Goal: Book appointment/travel/reservation

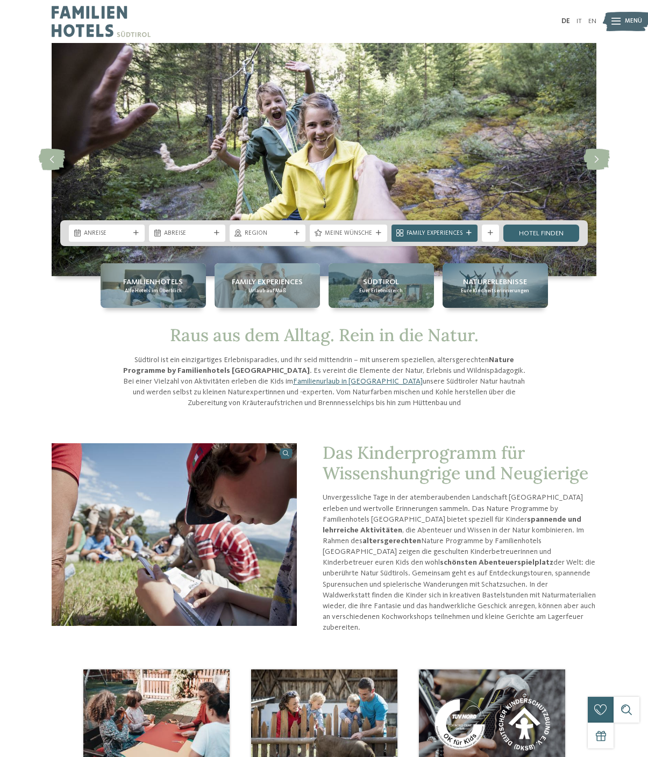
click at [133, 234] on icon at bounding box center [135, 233] width 5 height 5
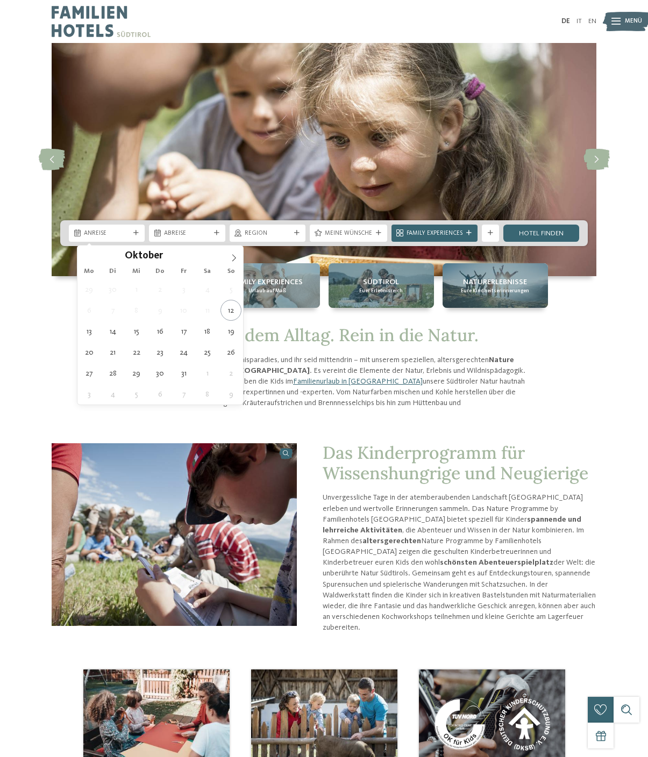
type div "26.10.2025"
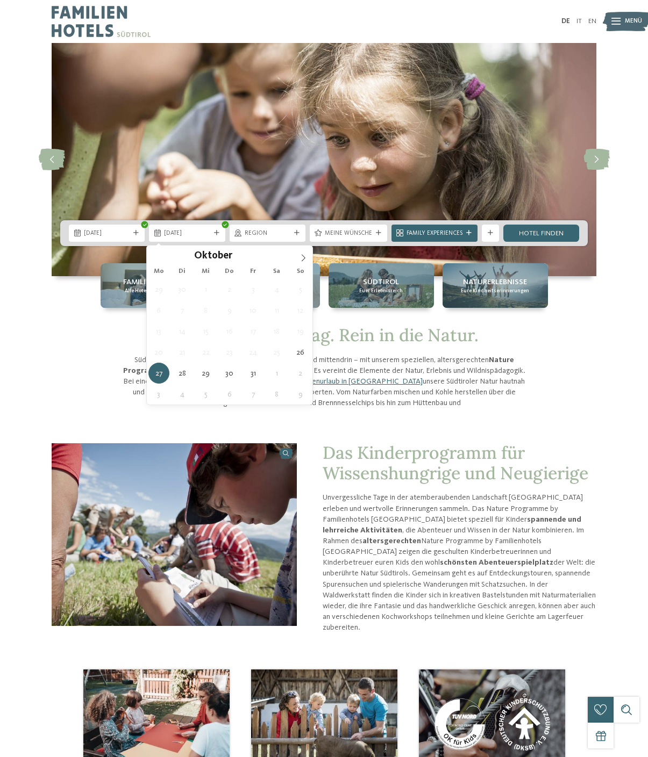
type div "31.10.2025"
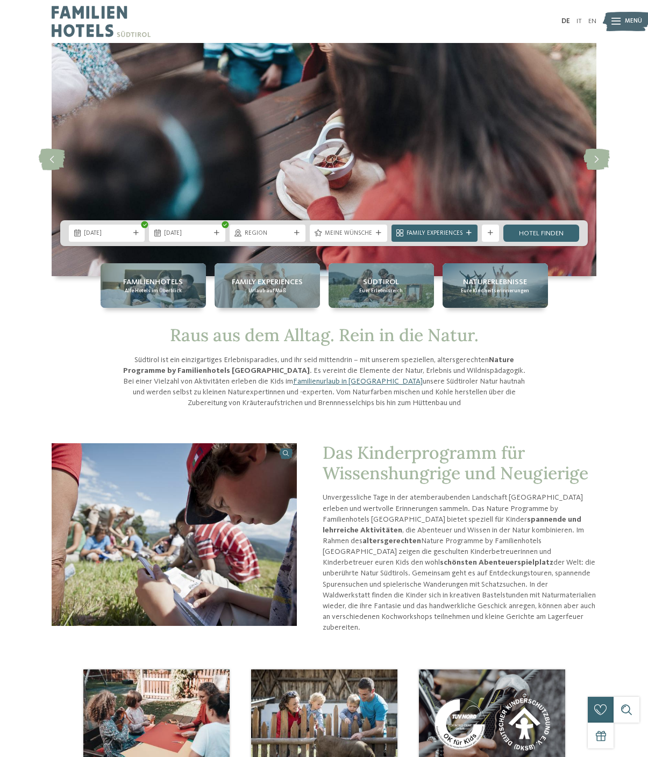
click at [341, 232] on span "Meine Wünsche" at bounding box center [348, 233] width 47 height 9
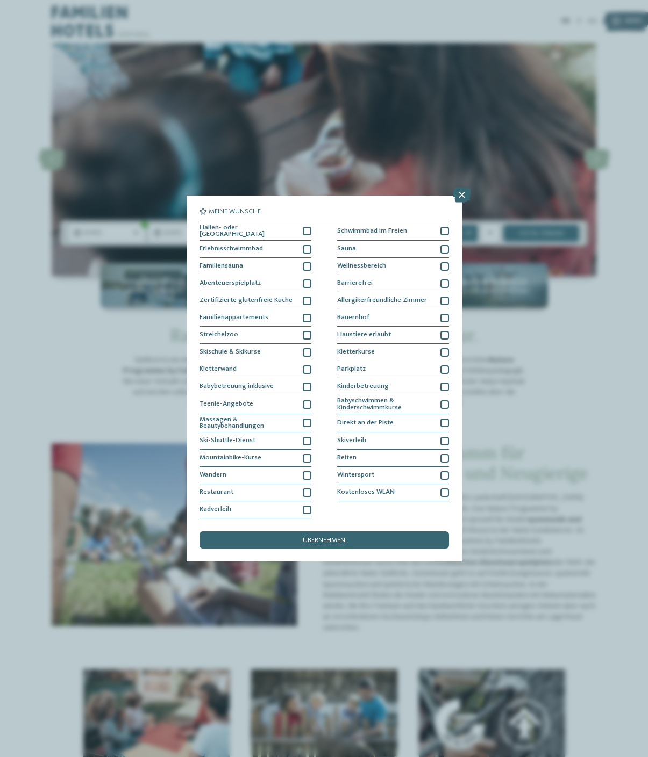
click at [298, 222] on div "Hallen- oder [GEOGRAPHIC_DATA]" at bounding box center [255, 231] width 112 height 19
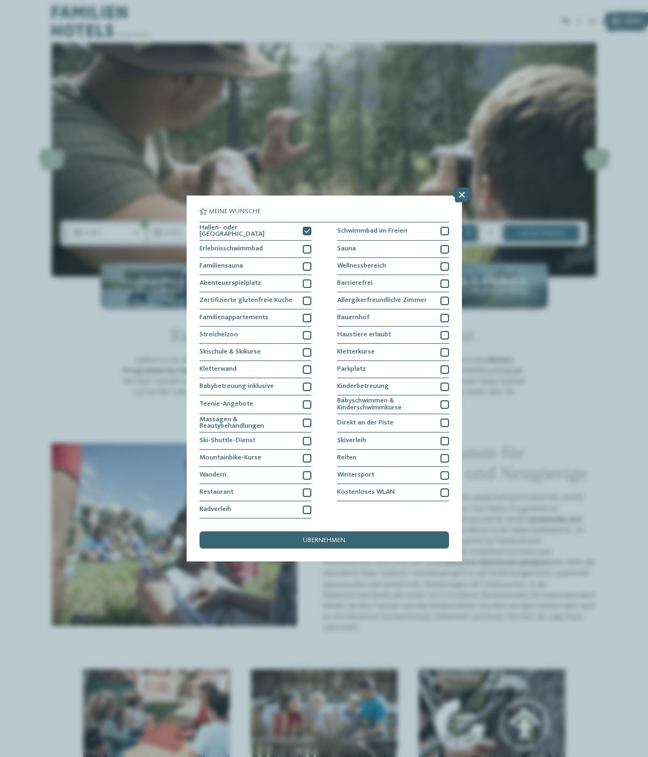
click at [432, 227] on div at bounding box center [444, 231] width 9 height 9
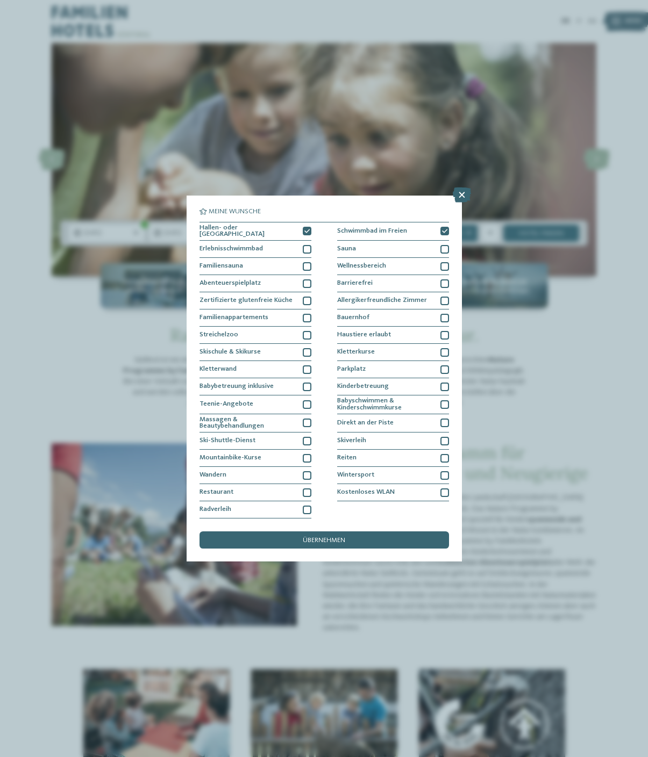
click at [336, 537] on span "übernehmen" at bounding box center [324, 540] width 42 height 7
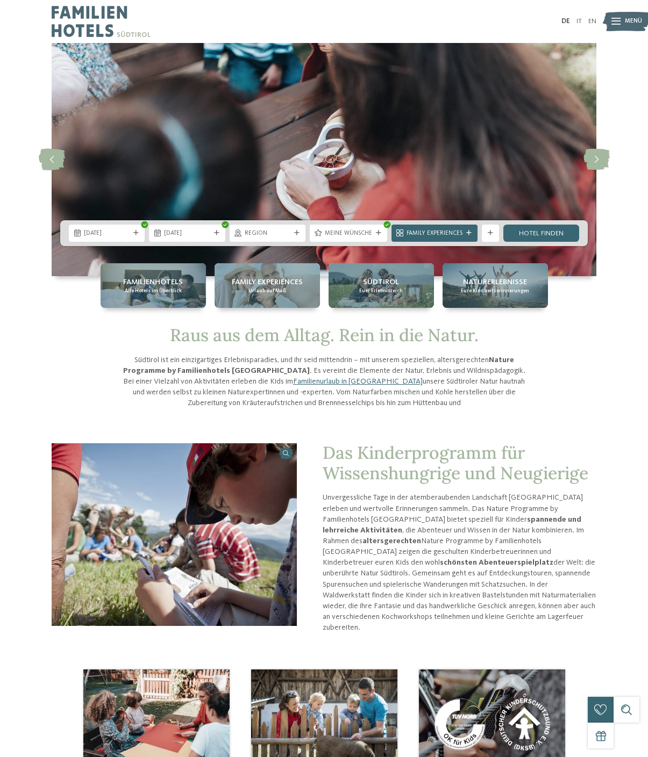
click at [432, 236] on link "Hotel finden" at bounding box center [541, 233] width 76 height 17
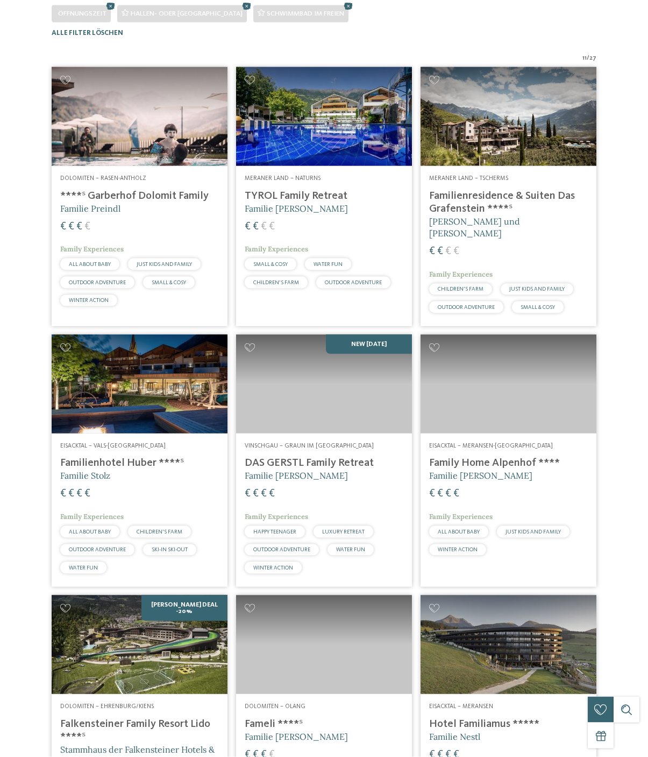
scroll to position [264, 0]
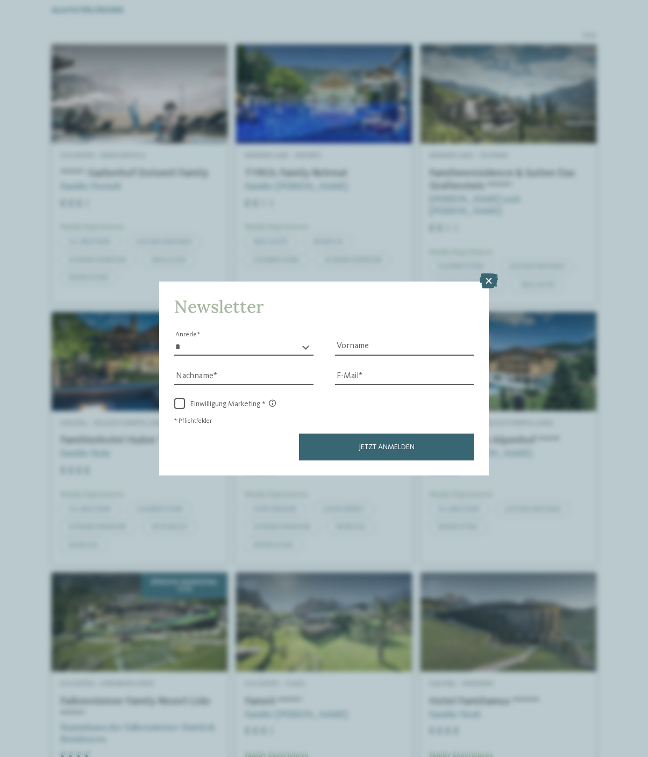
click at [498, 274] on icon at bounding box center [488, 281] width 18 height 15
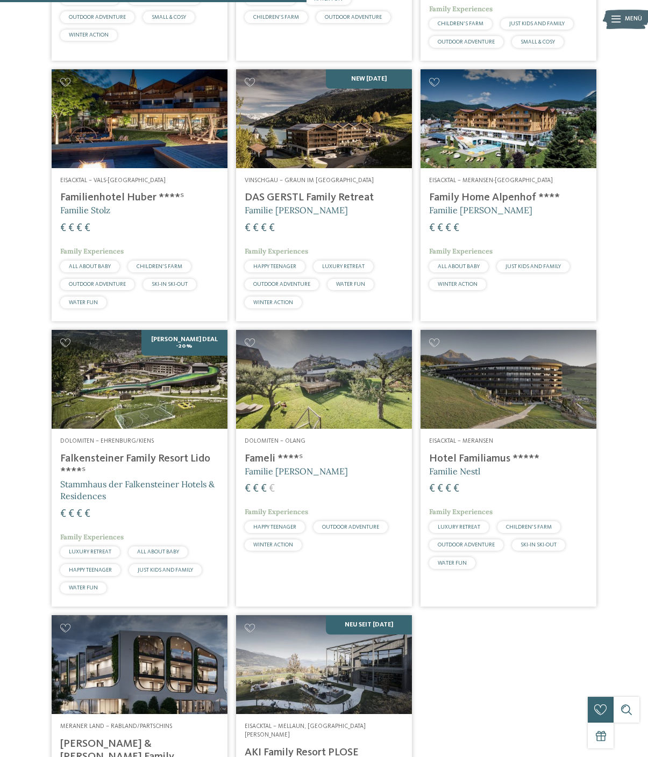
scroll to position [507, 0]
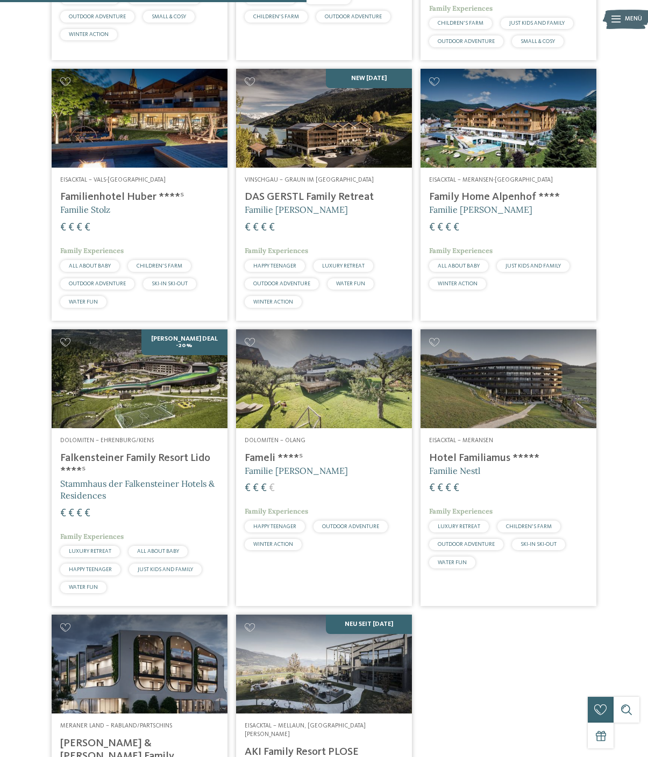
click at [145, 404] on img at bounding box center [140, 378] width 176 height 99
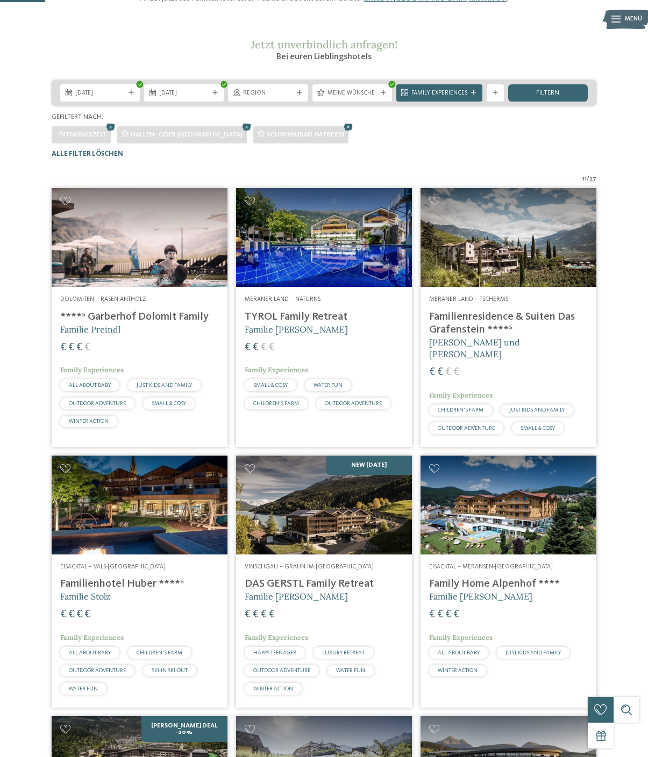
scroll to position [0, 0]
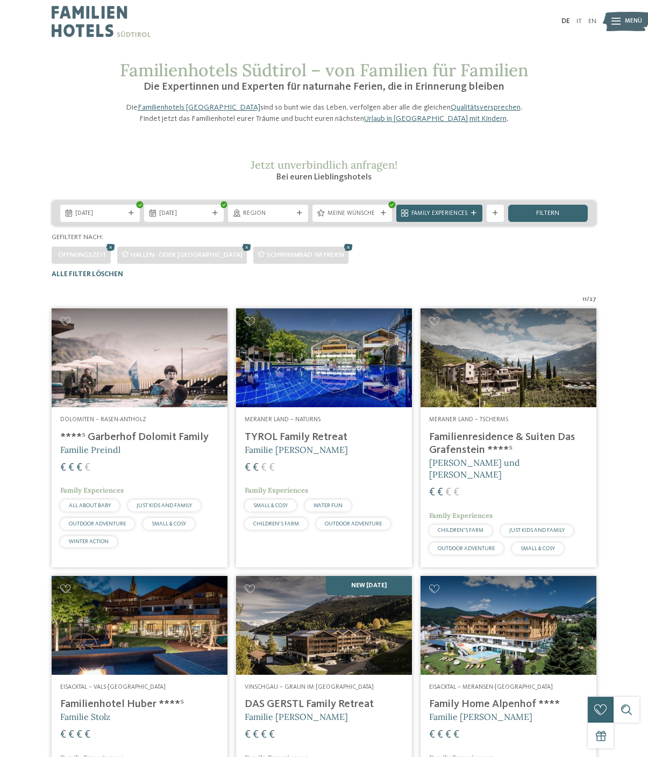
click at [339, 218] on span "Meine Wünsche" at bounding box center [351, 214] width 49 height 9
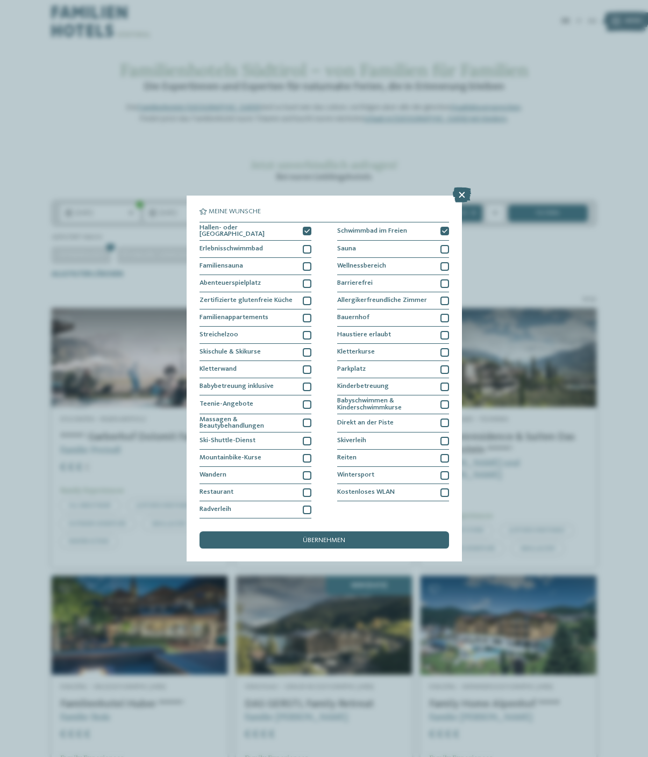
click at [447, 229] on icon at bounding box center [444, 231] width 5 height 5
click at [342, 537] on span "übernehmen" at bounding box center [324, 540] width 42 height 7
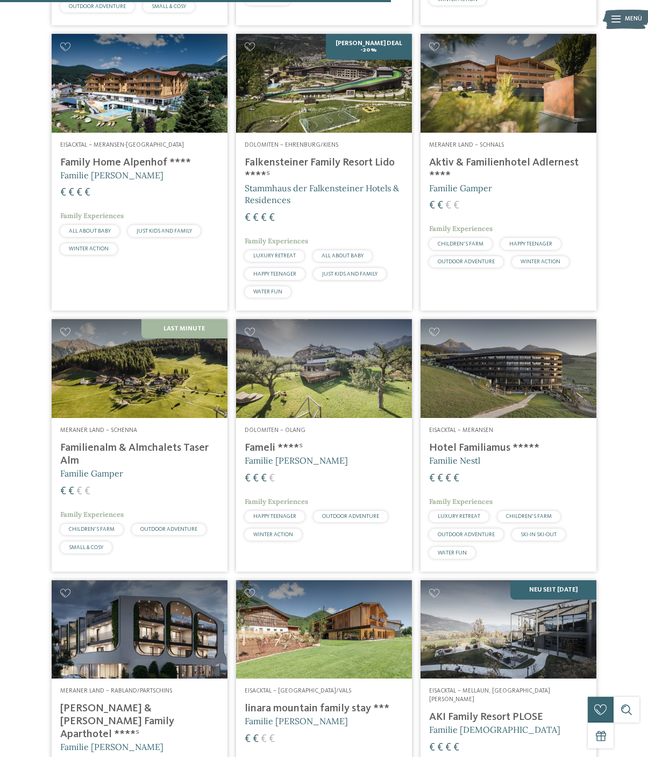
scroll to position [804, 0]
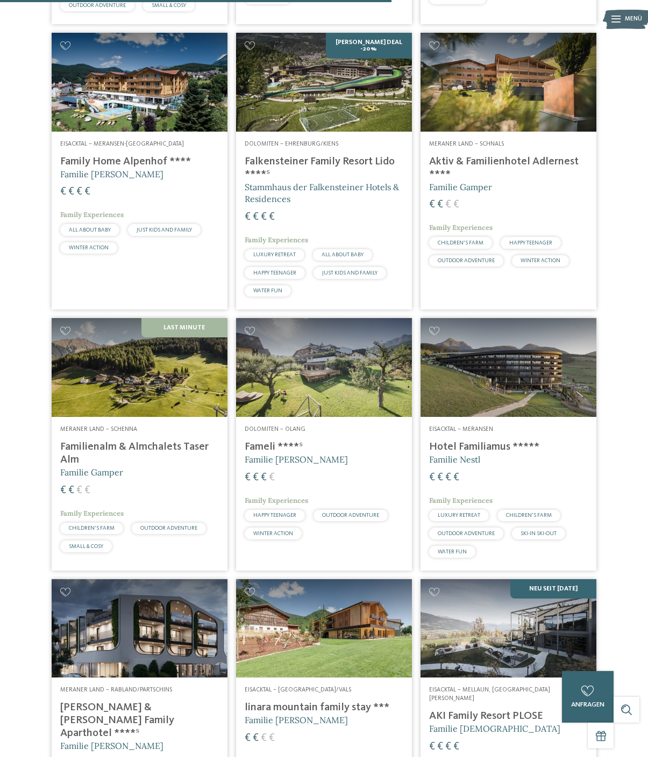
click at [114, 456] on h4 "Familienalm & Almchalets Taser Alm" at bounding box center [139, 454] width 159 height 26
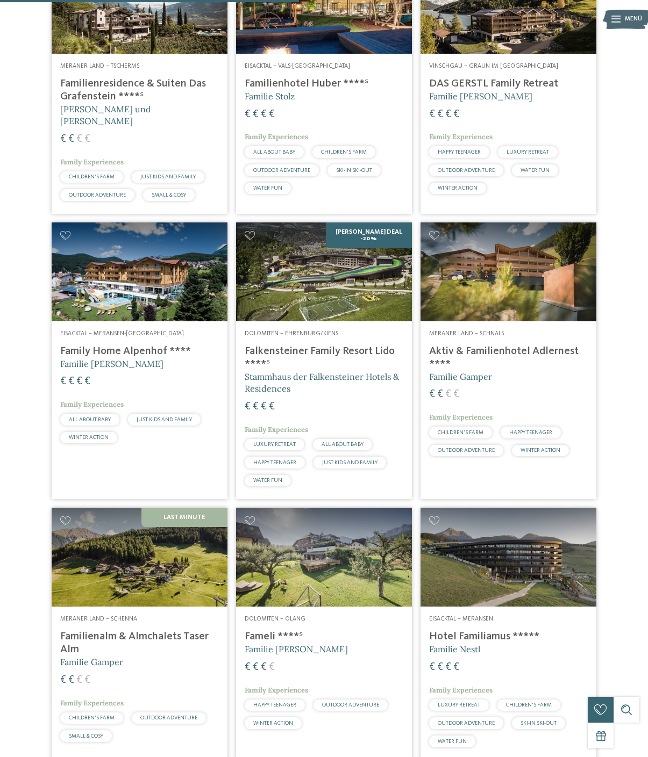
scroll to position [612, 0]
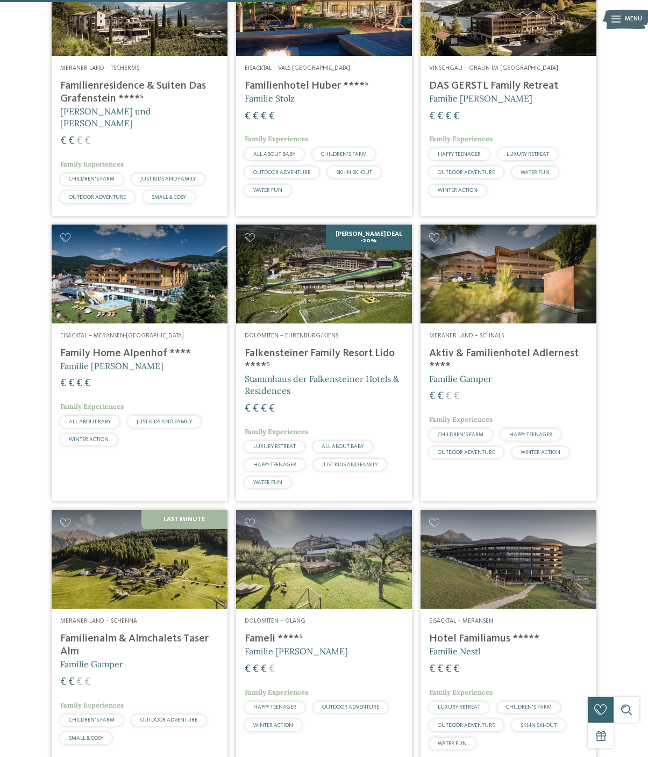
click at [513, 341] on address "Meraner Land – Schnals" at bounding box center [508, 336] width 159 height 9
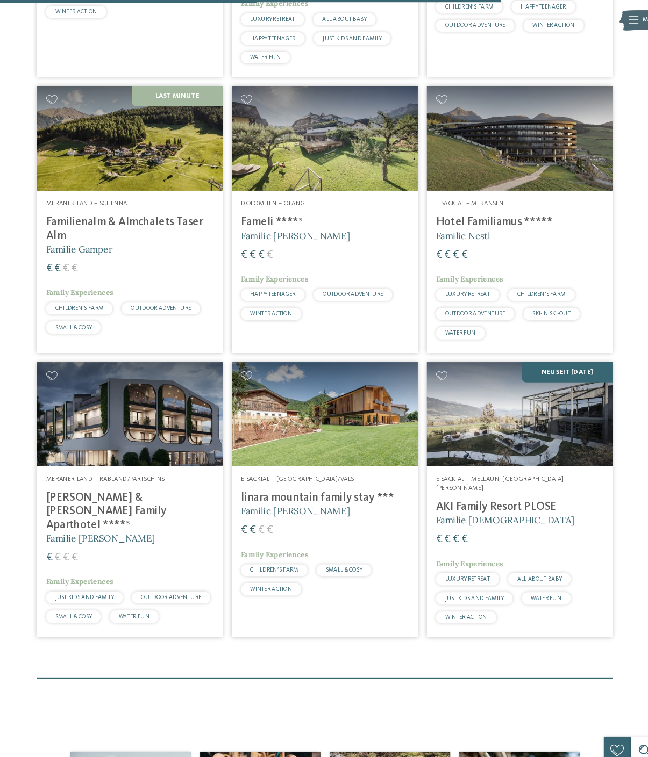
scroll to position [1040, 0]
click at [66, 477] on h4 "[PERSON_NAME] & [PERSON_NAME] Family Aparthotel ****ˢ" at bounding box center [139, 484] width 159 height 39
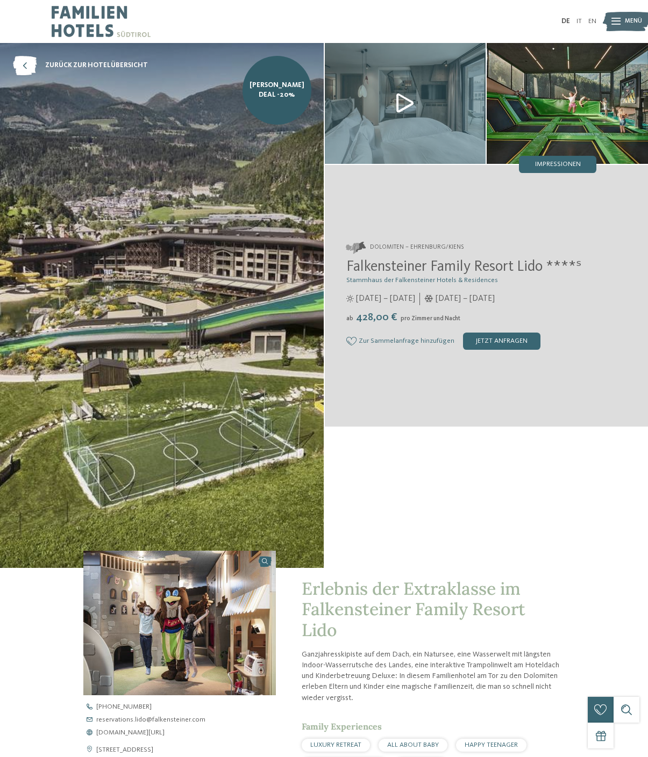
click at [504, 350] on div "jetzt anfragen" at bounding box center [501, 341] width 77 height 17
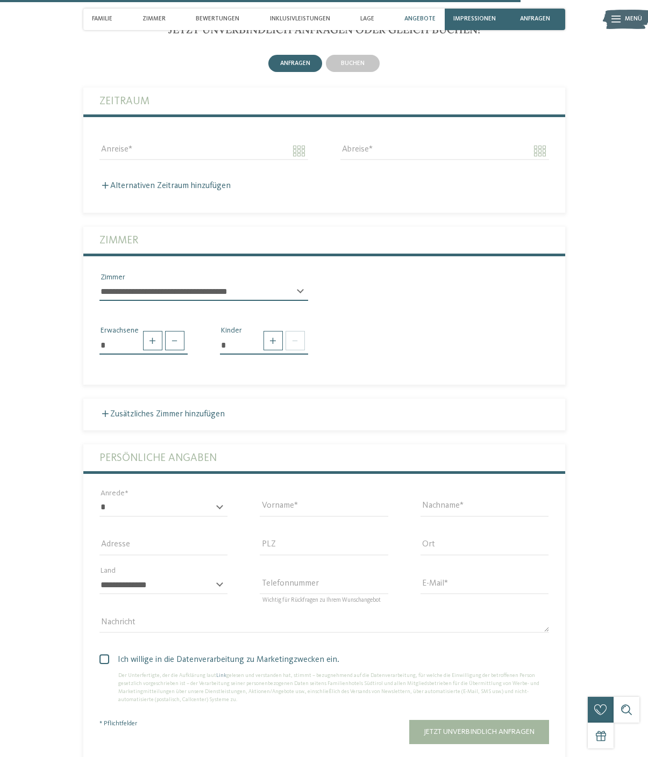
scroll to position [2390, 0]
click at [289, 300] on select "**********" at bounding box center [203, 291] width 208 height 18
click at [294, 160] on input "Anreise" at bounding box center [203, 150] width 208 height 18
click at [419, 114] on label "Zeitraum" at bounding box center [323, 100] width 449 height 27
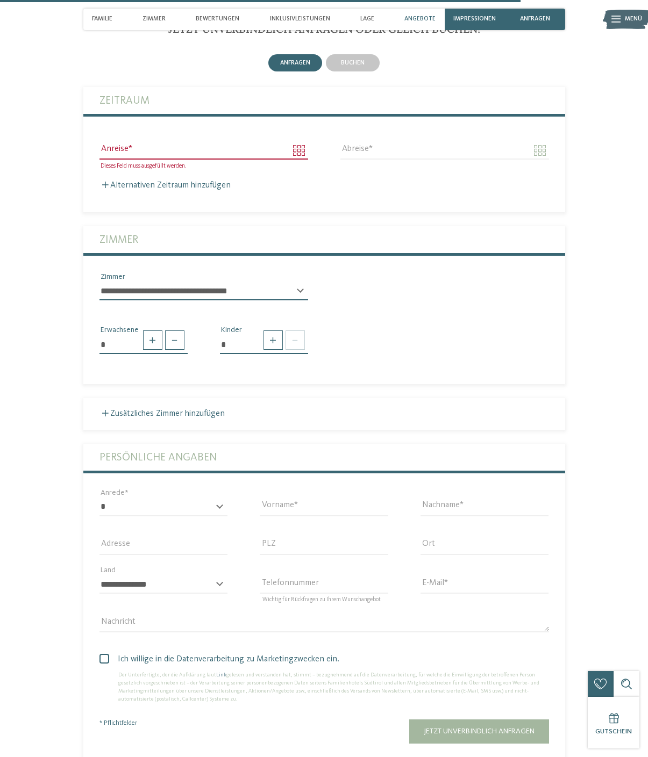
click at [354, 66] on span "buchen" at bounding box center [353, 63] width 24 height 6
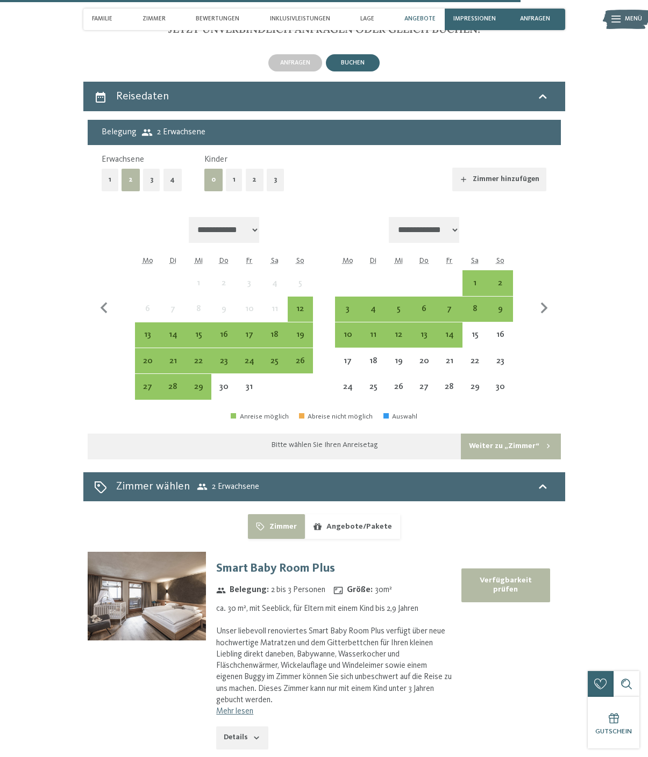
click at [238, 191] on button "1" at bounding box center [234, 180] width 17 height 22
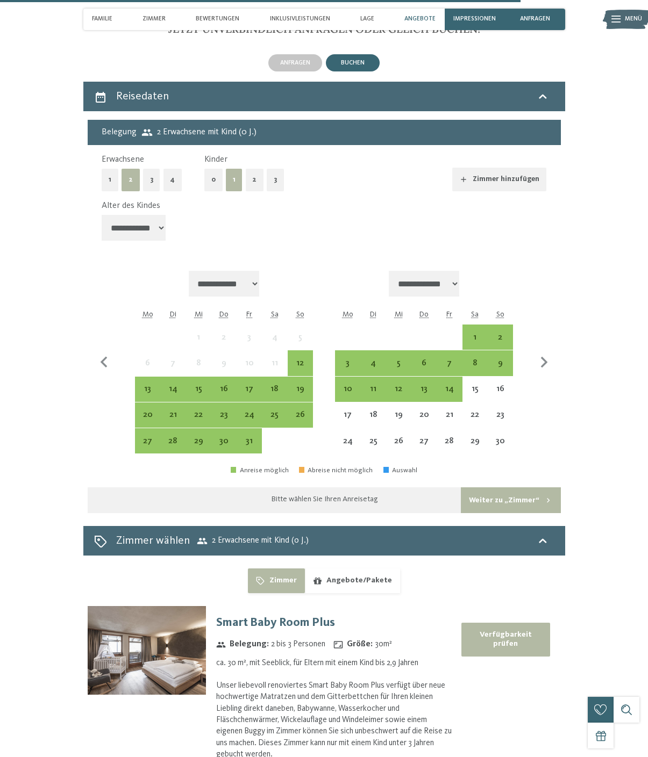
click at [301, 434] on div "26" at bounding box center [300, 422] width 23 height 23
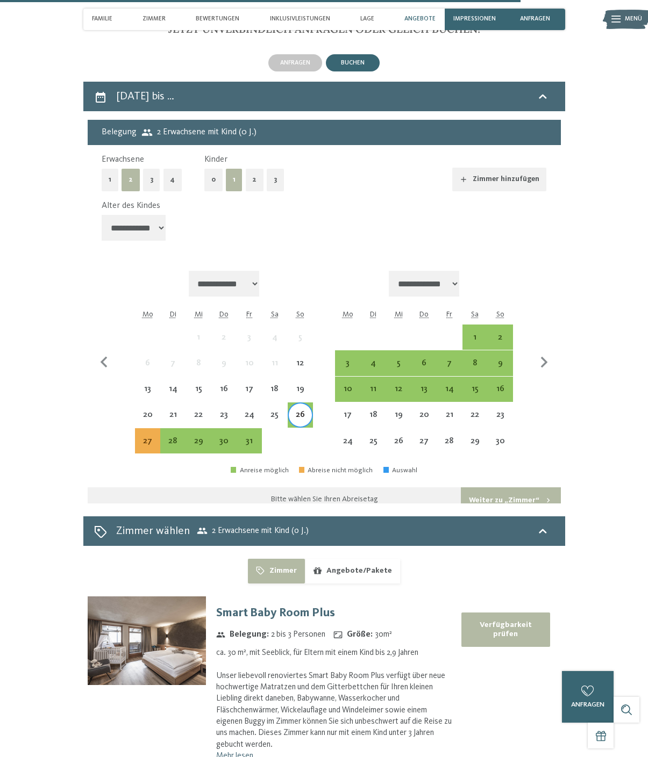
click at [258, 460] on div "31" at bounding box center [249, 448] width 23 height 23
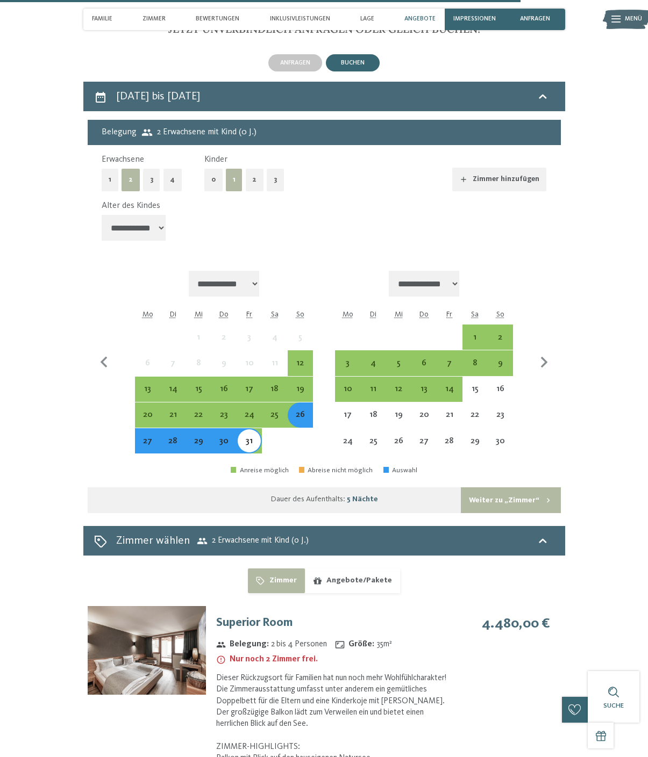
click at [126, 241] on select "**********" at bounding box center [134, 228] width 64 height 26
select select "*"
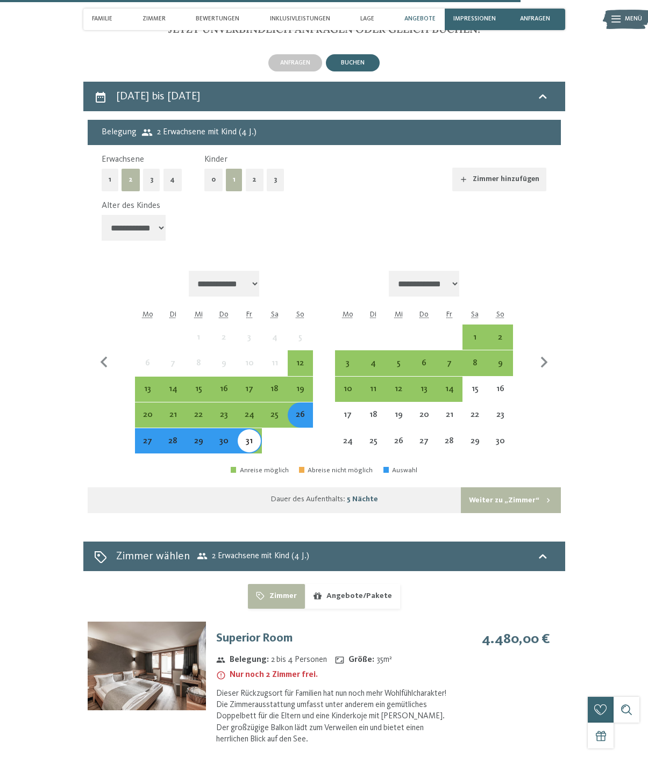
click at [526, 513] on button "Weiter zu „Zimmer“" at bounding box center [510, 500] width 99 height 26
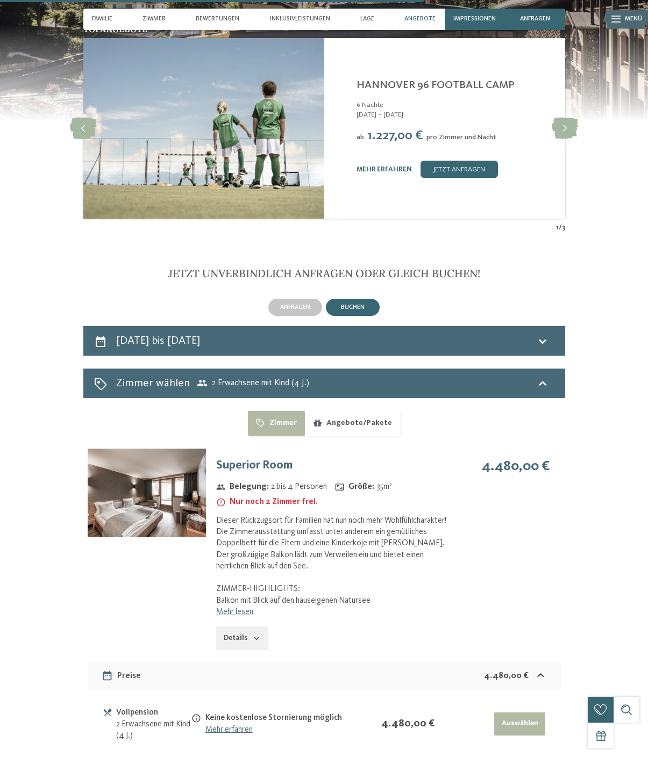
scroll to position [2143, 0]
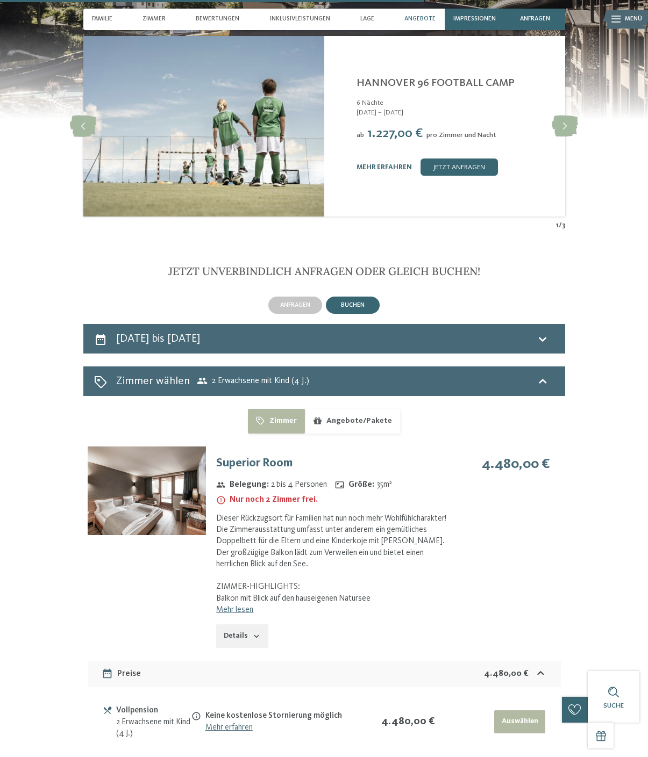
click at [363, 434] on button "Angebote/Pakete" at bounding box center [352, 421] width 95 height 25
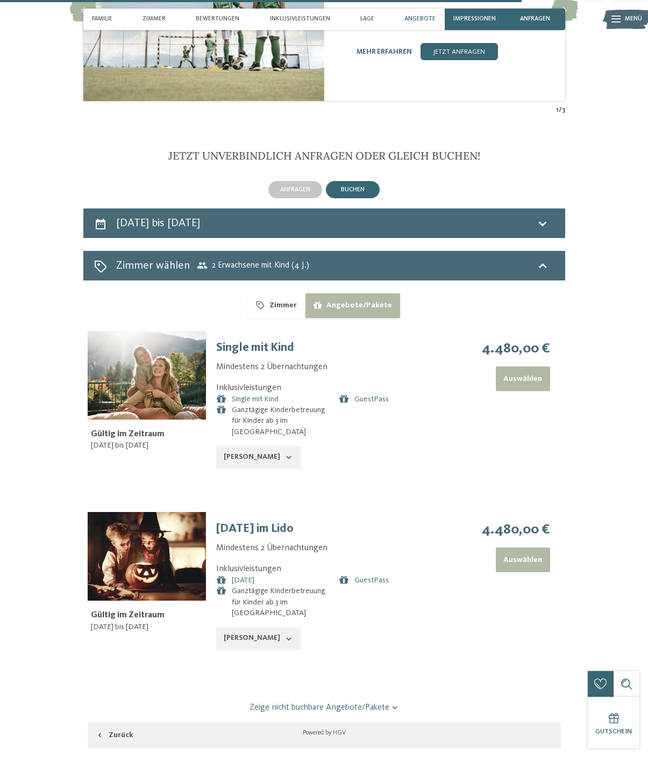
scroll to position [2259, 0]
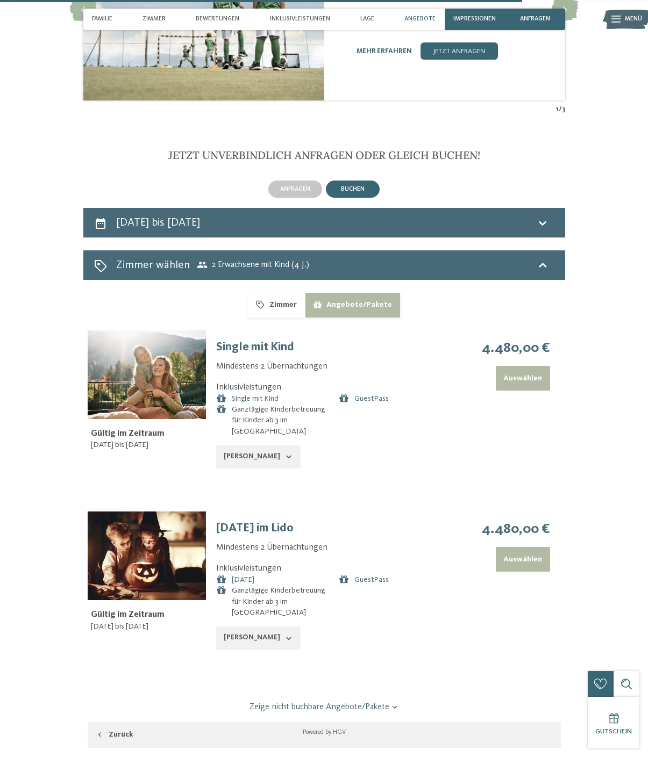
click at [529, 238] on div "26. Oktober bis 31. Oktober 2025" at bounding box center [323, 223] width 481 height 30
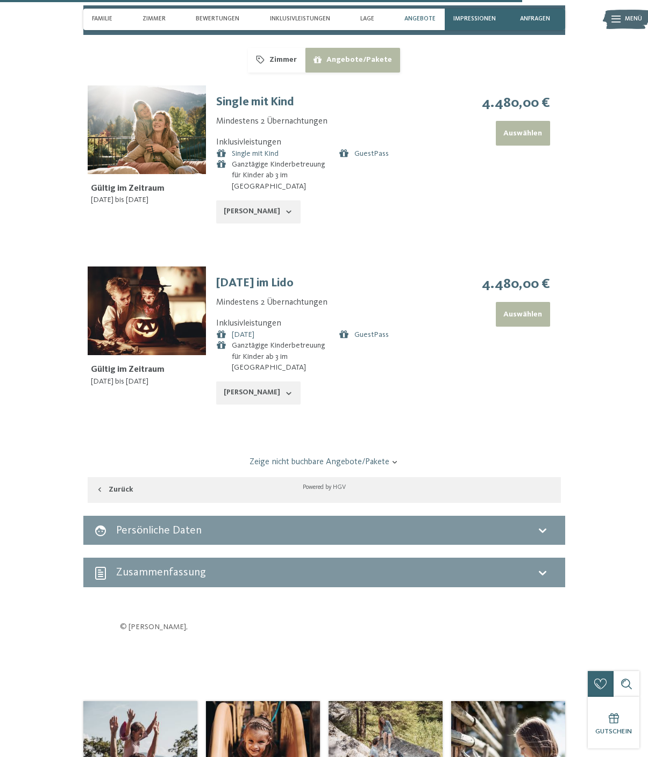
select select "*"
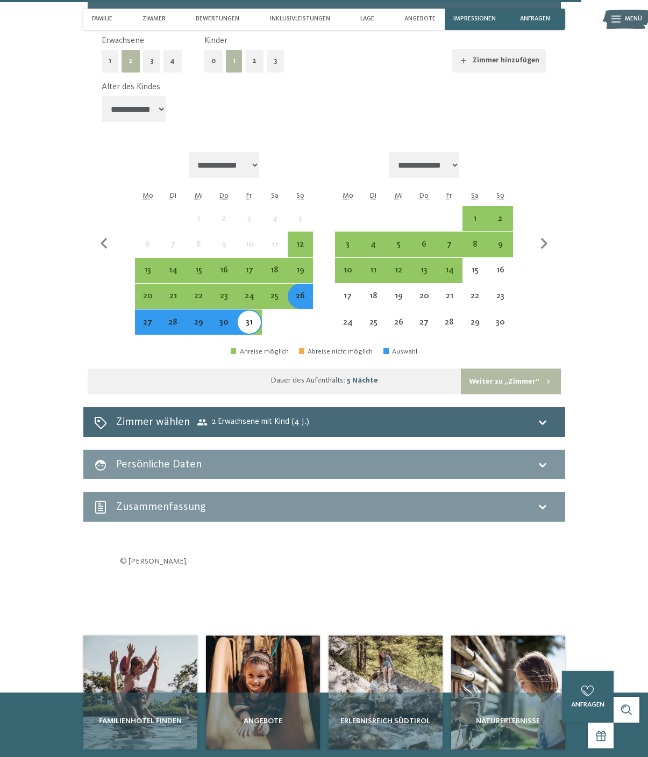
click at [150, 341] on div "27" at bounding box center [147, 329] width 23 height 23
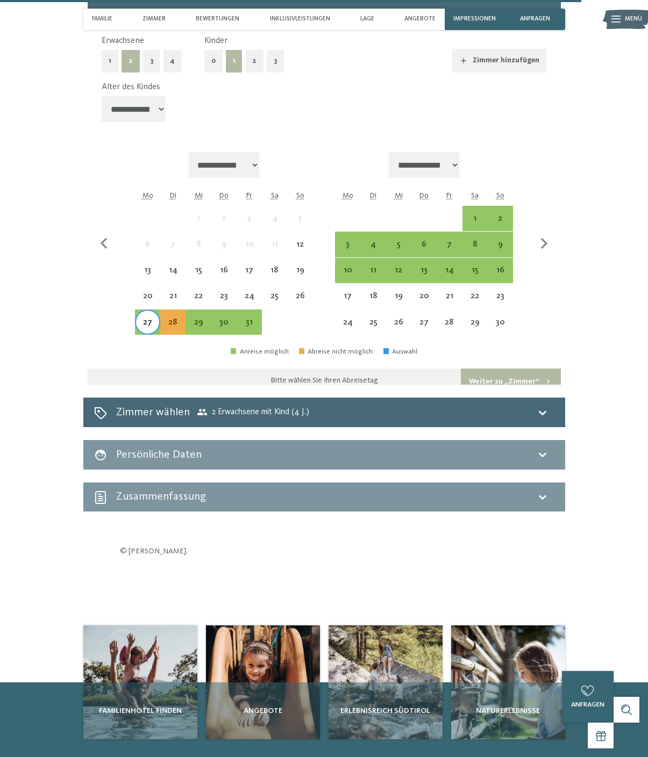
click at [250, 334] on div "31" at bounding box center [249, 322] width 23 height 23
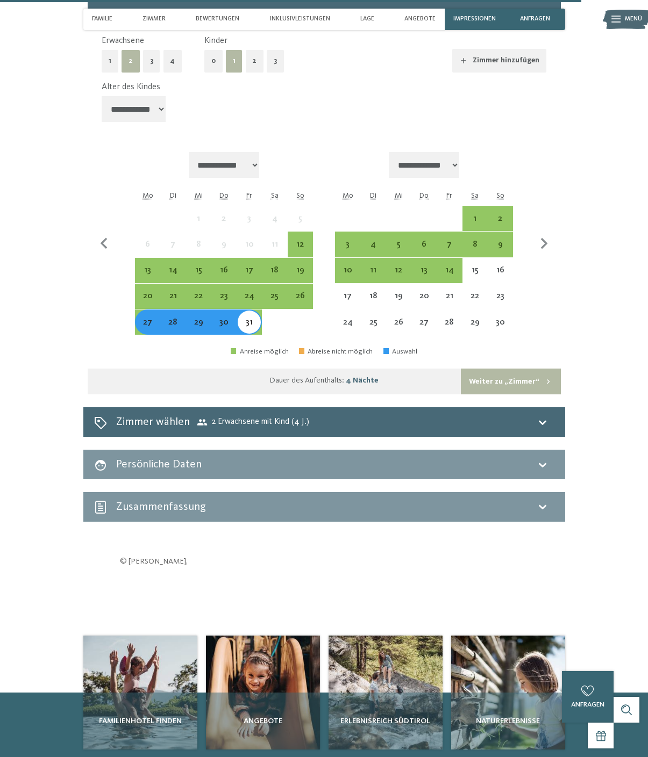
click at [517, 394] on button "Weiter zu „Zimmer“" at bounding box center [510, 382] width 99 height 26
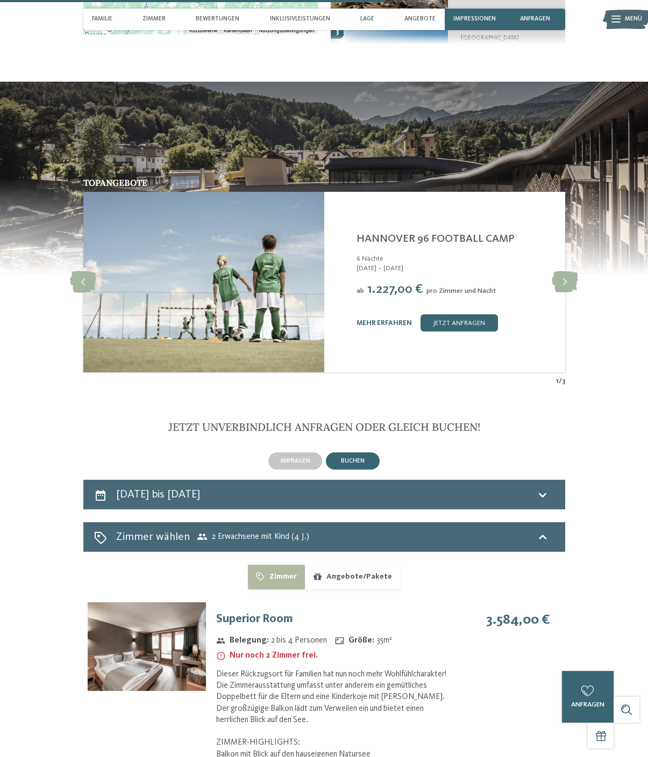
scroll to position [1969, 0]
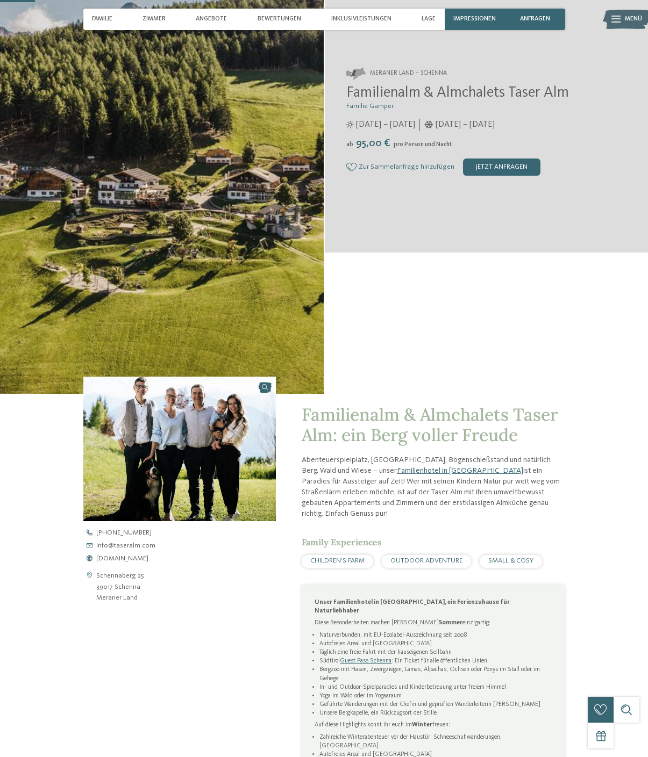
scroll to position [161, 0]
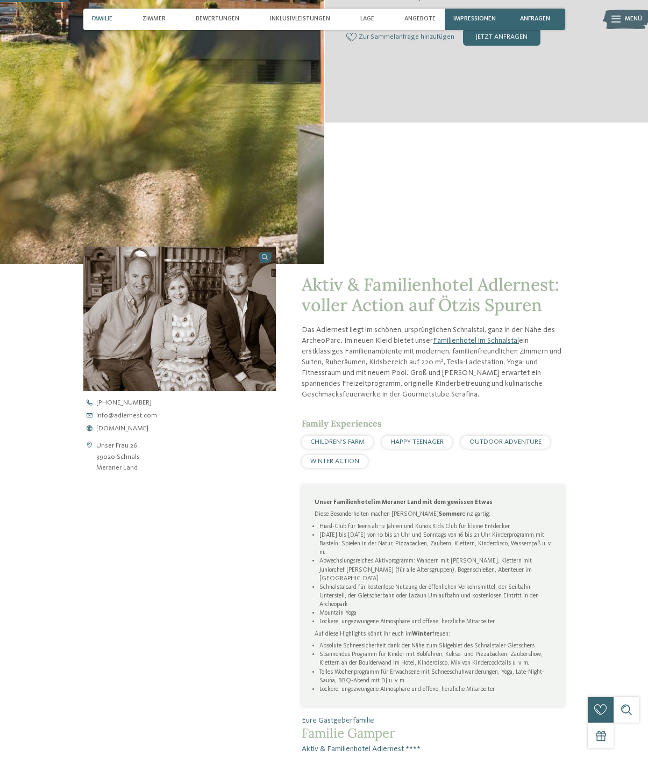
scroll to position [305, 0]
click at [464, 706] on div "Unser Familienhotel im Meraner Land mit dem gewissen Etwas Diese Besonderheiten…" at bounding box center [432, 595] width 263 height 221
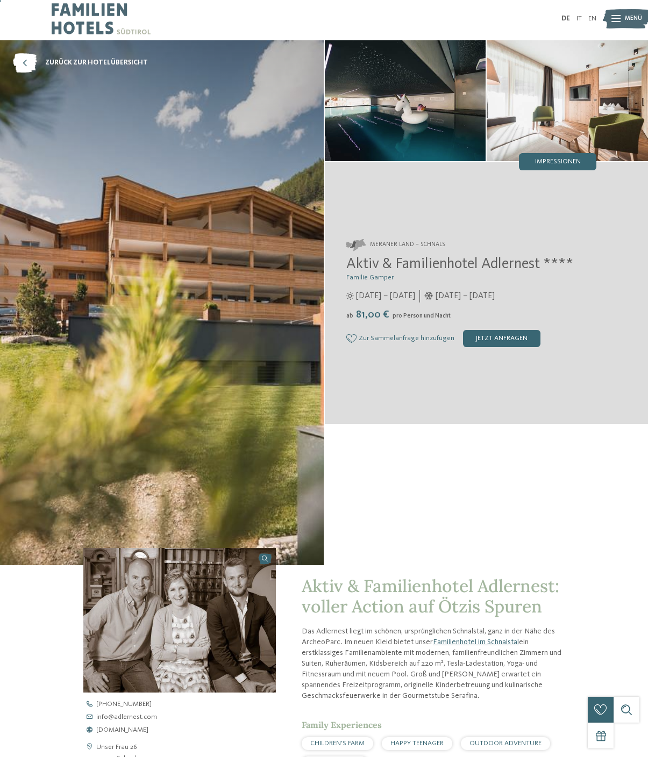
scroll to position [0, 0]
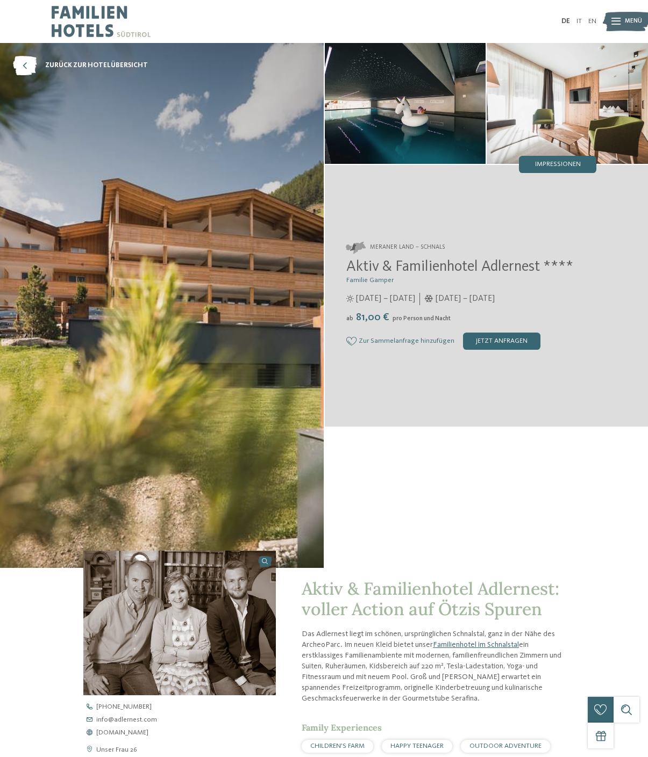
click at [562, 156] on div "Impressionen" at bounding box center [557, 164] width 77 height 17
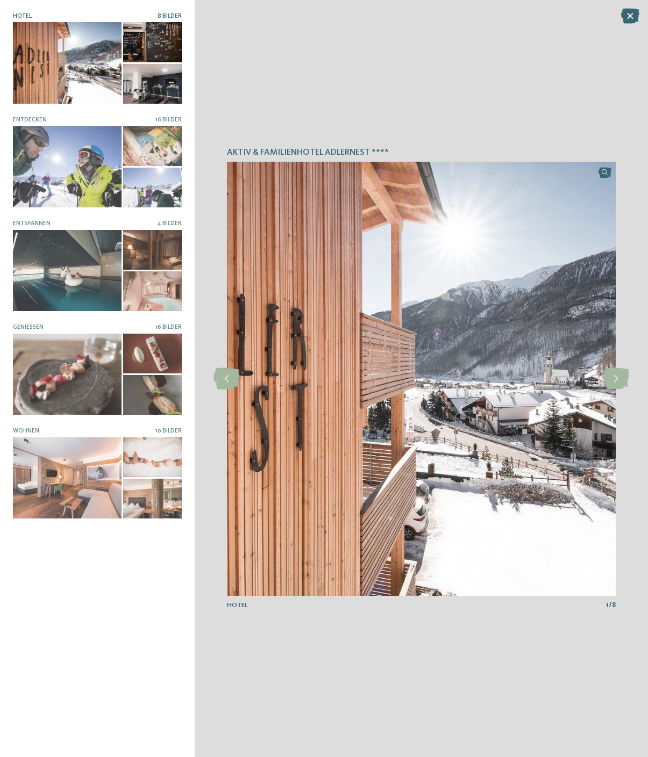
click at [75, 277] on div at bounding box center [67, 271] width 109 height 82
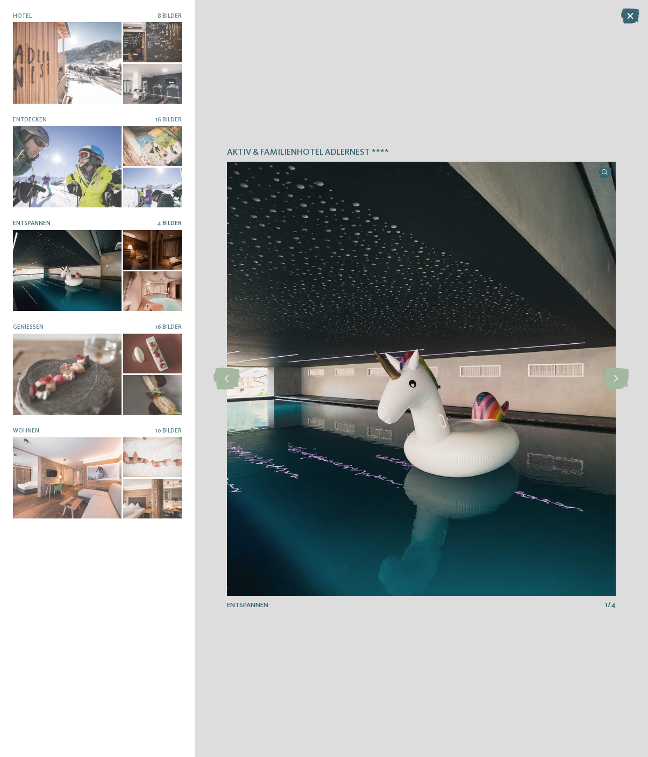
click at [235, 366] on img at bounding box center [421, 379] width 389 height 435
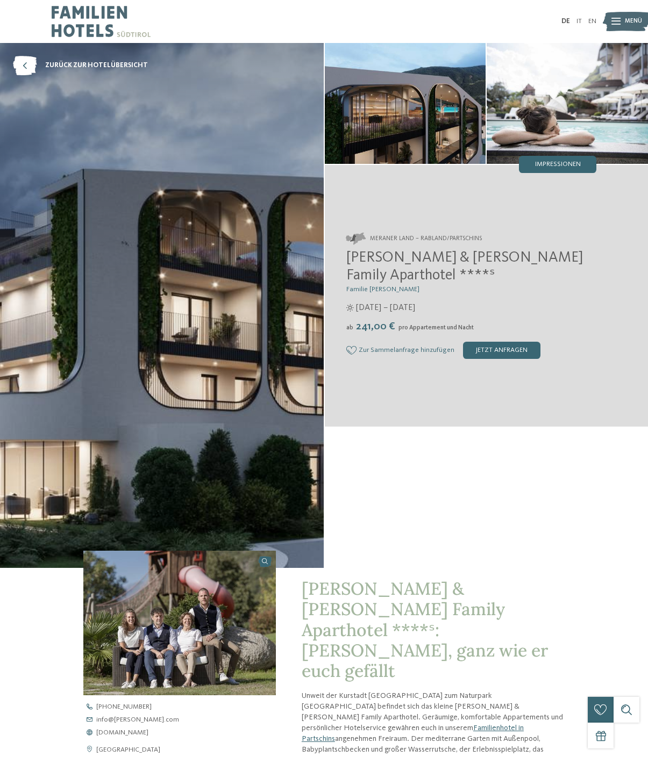
click at [556, 161] on span "Impressionen" at bounding box center [558, 164] width 46 height 7
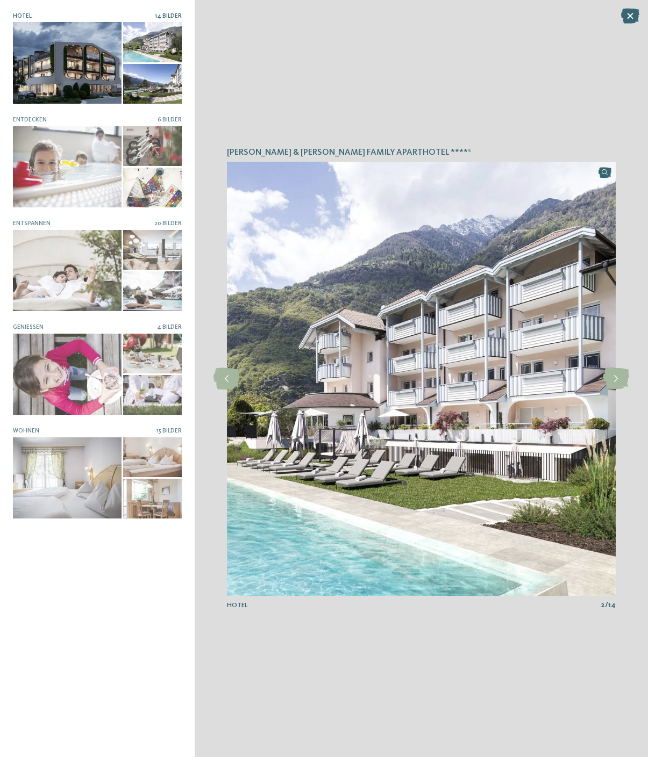
click at [617, 376] on icon at bounding box center [615, 378] width 26 height 21
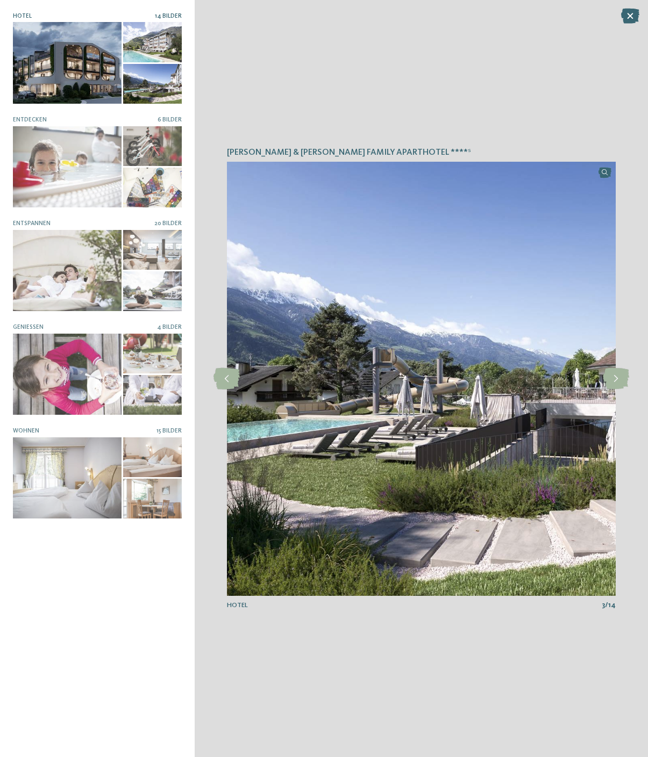
click at [614, 384] on icon at bounding box center [615, 378] width 26 height 21
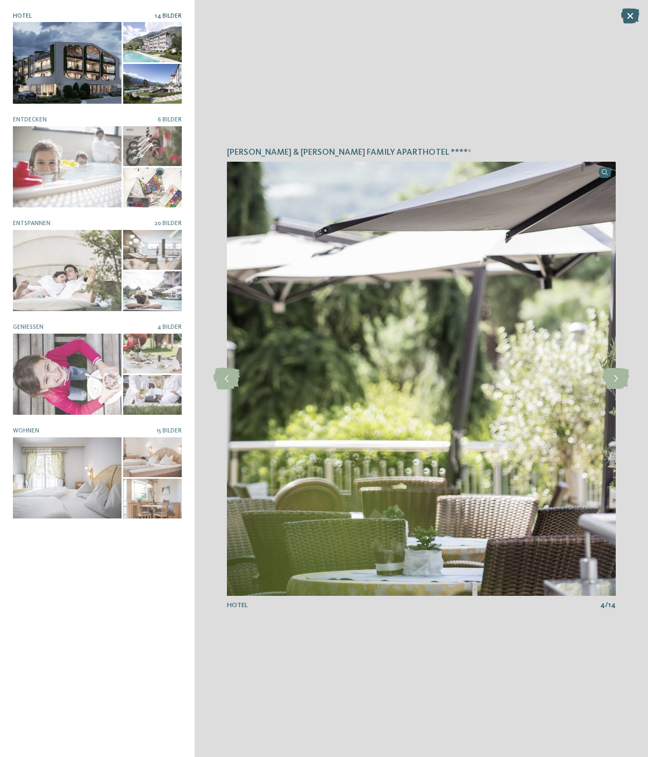
click at [610, 373] on icon at bounding box center [615, 378] width 26 height 21
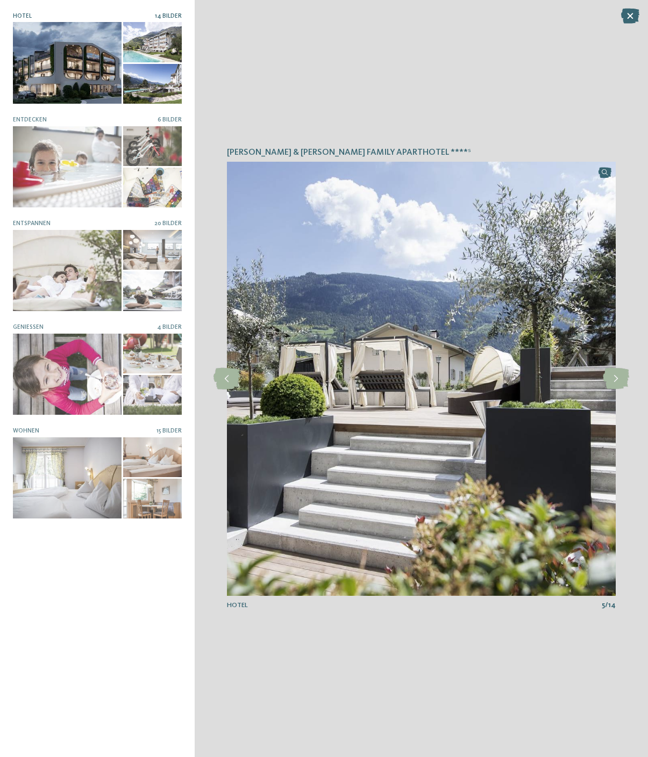
click at [608, 361] on img at bounding box center [421, 379] width 389 height 435
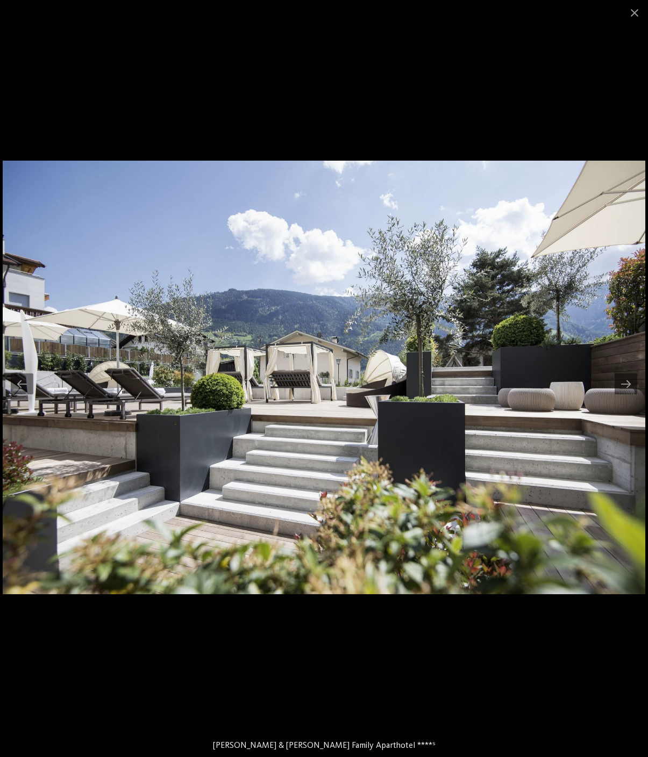
click at [630, 384] on div at bounding box center [625, 383] width 23 height 21
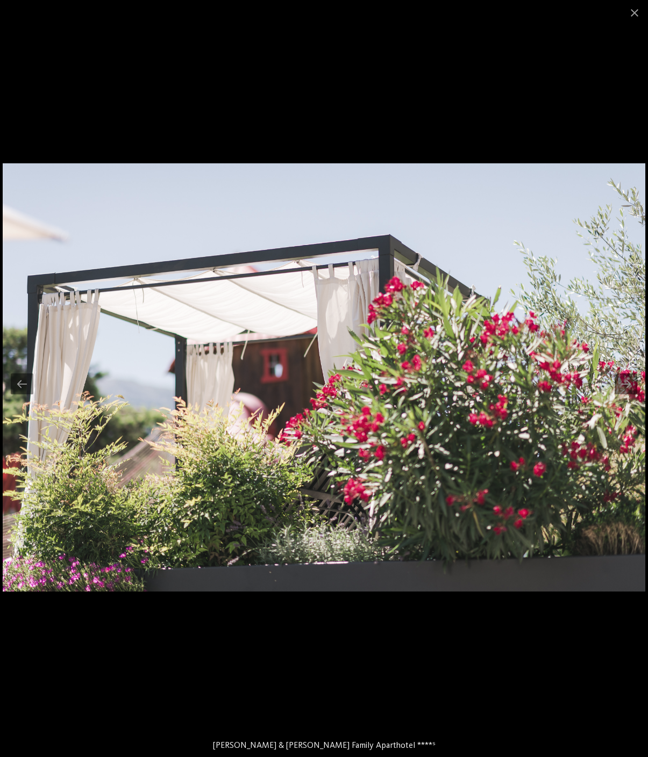
click at [628, 384] on div at bounding box center [625, 383] width 23 height 21
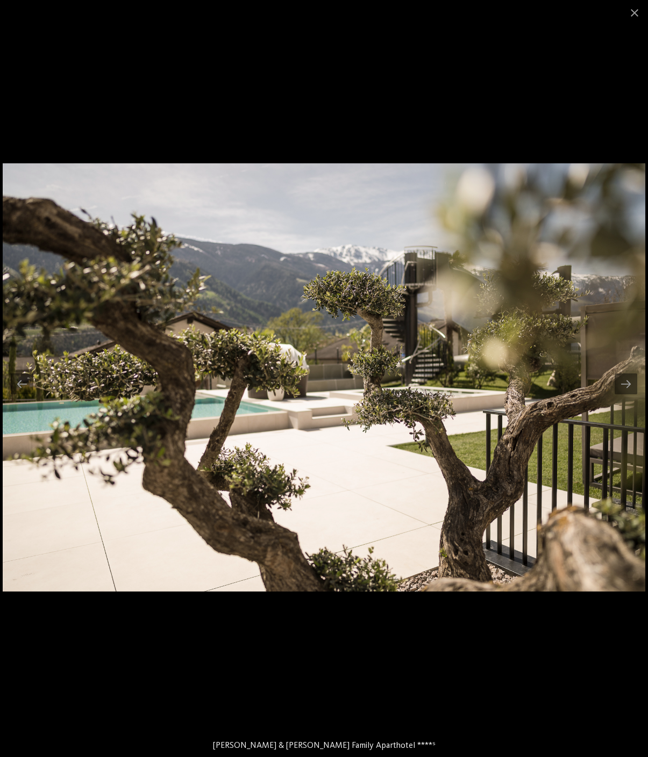
click at [622, 384] on div at bounding box center [625, 383] width 23 height 21
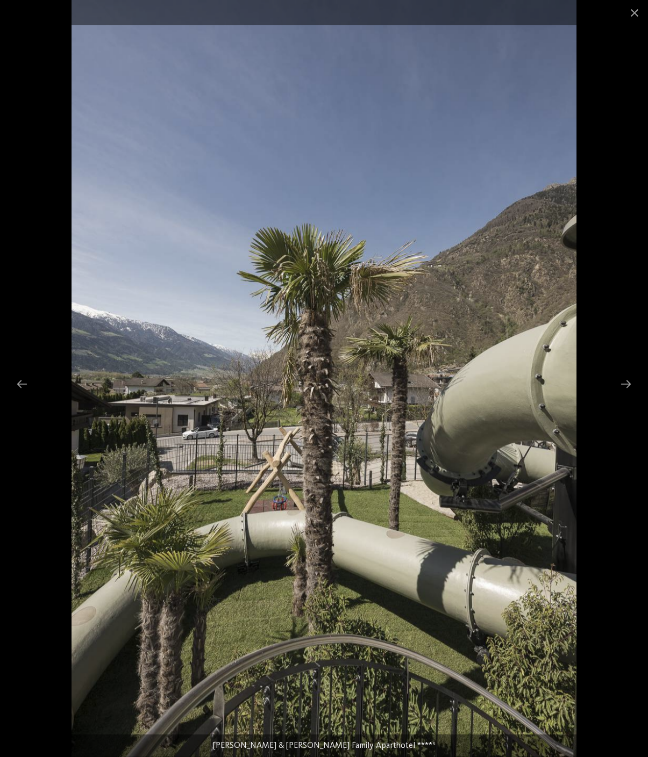
click at [626, 389] on div at bounding box center [625, 383] width 23 height 21
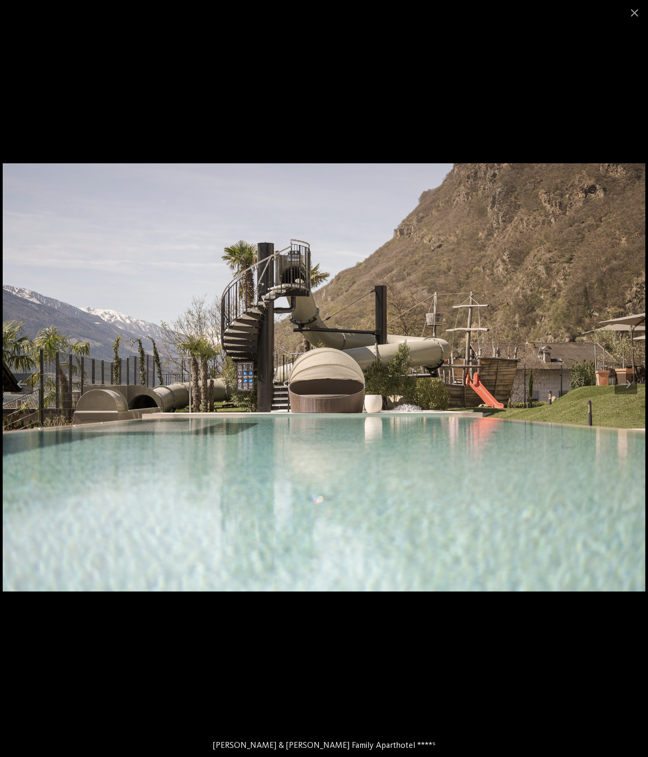
click at [628, 381] on div at bounding box center [625, 383] width 23 height 21
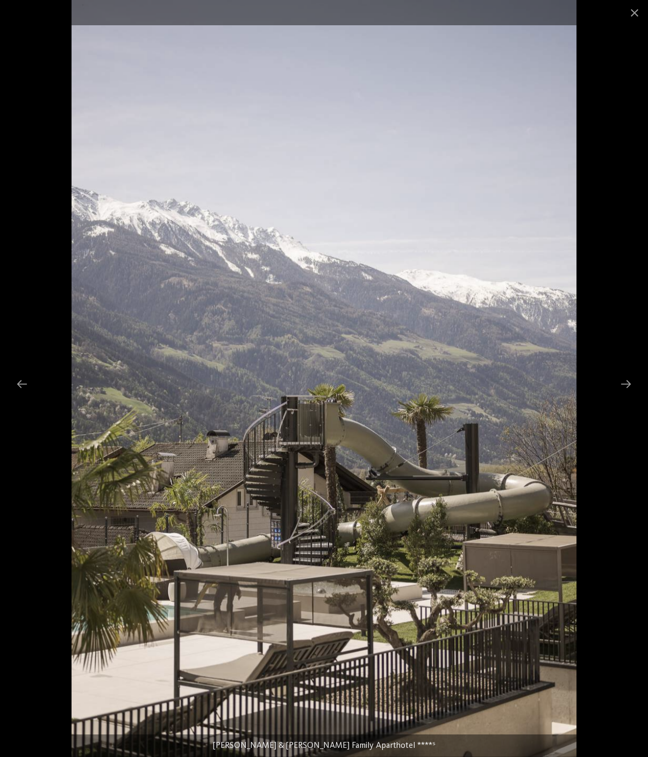
click at [622, 380] on div at bounding box center [625, 383] width 23 height 21
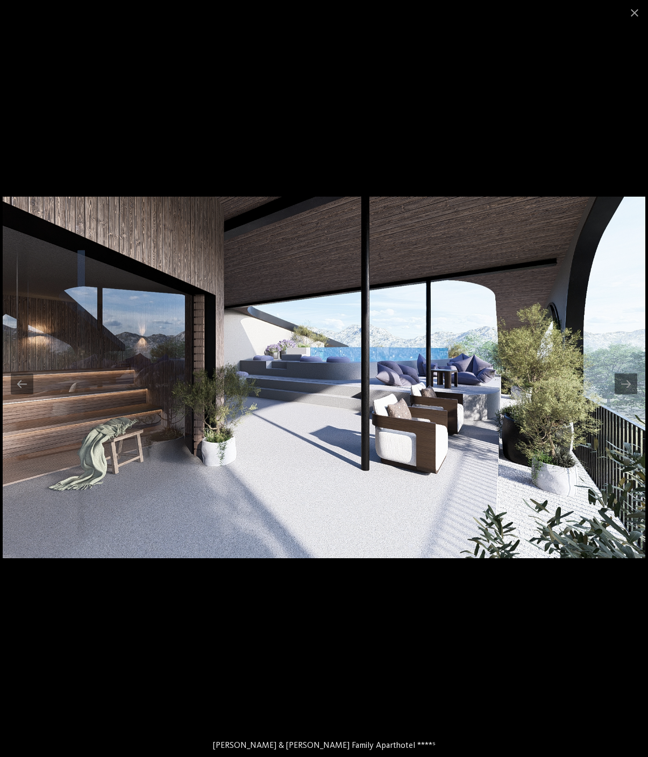
click at [622, 377] on div at bounding box center [625, 383] width 23 height 21
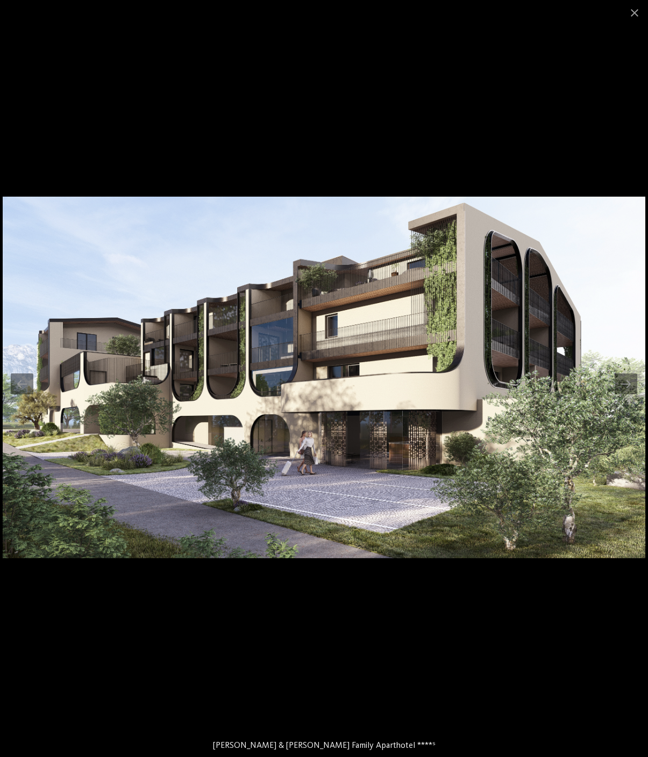
click at [628, 388] on div at bounding box center [625, 383] width 23 height 21
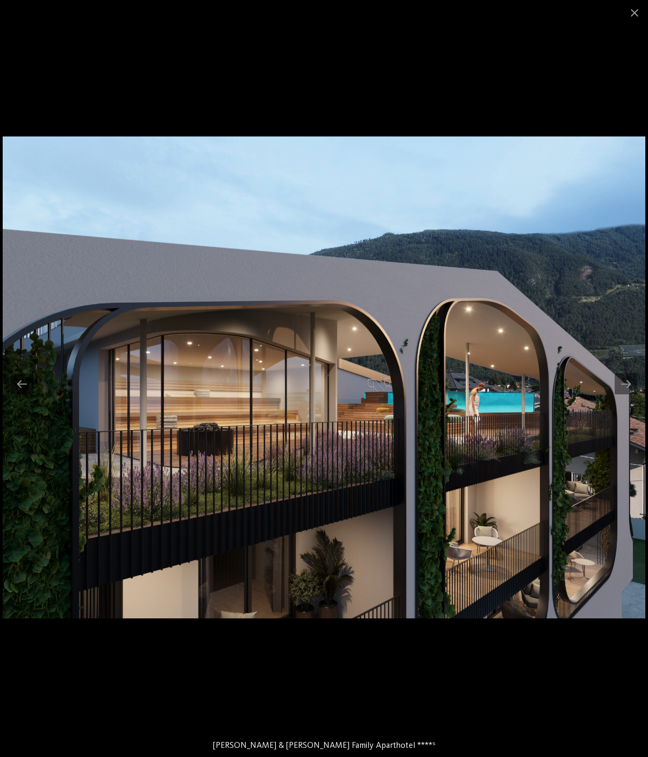
click at [628, 385] on div at bounding box center [625, 383] width 23 height 21
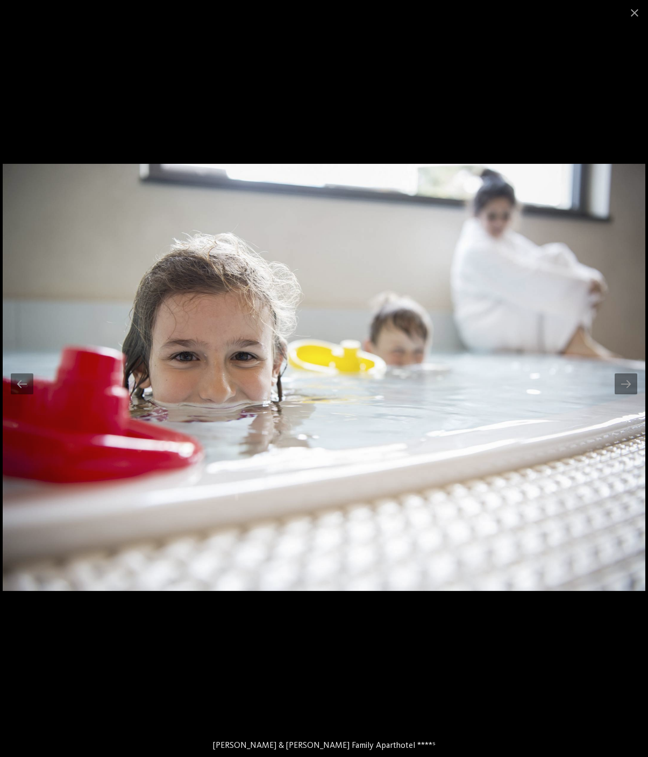
click at [627, 382] on div at bounding box center [625, 383] width 23 height 21
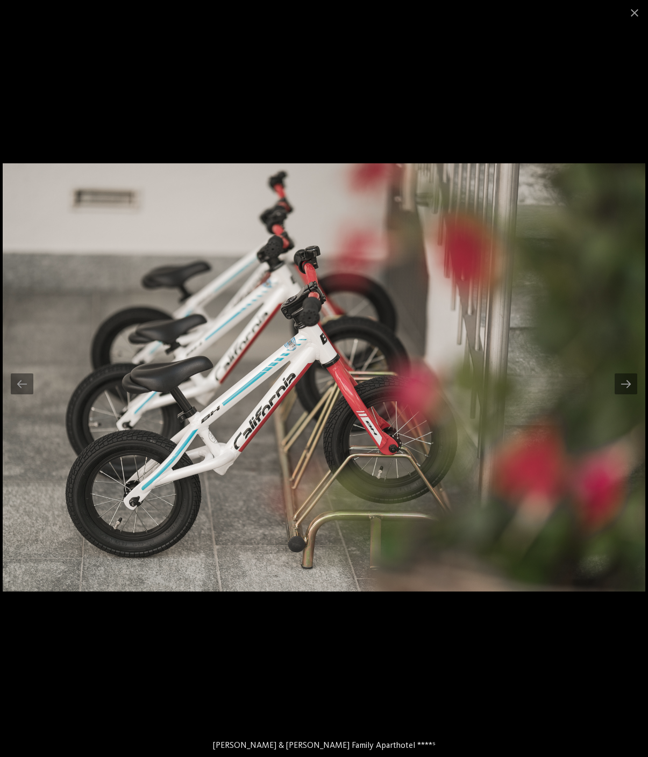
click at [624, 387] on div at bounding box center [625, 383] width 23 height 21
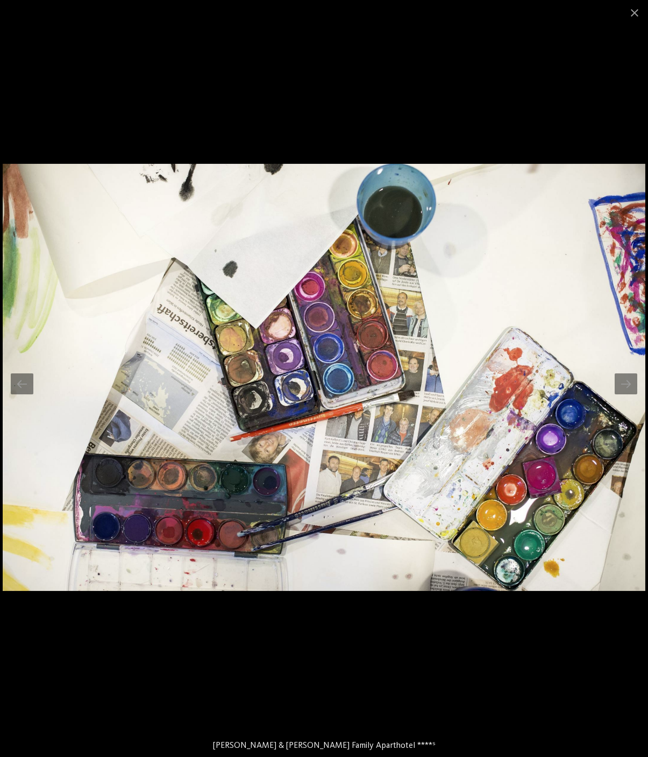
click at [627, 379] on div at bounding box center [625, 383] width 23 height 21
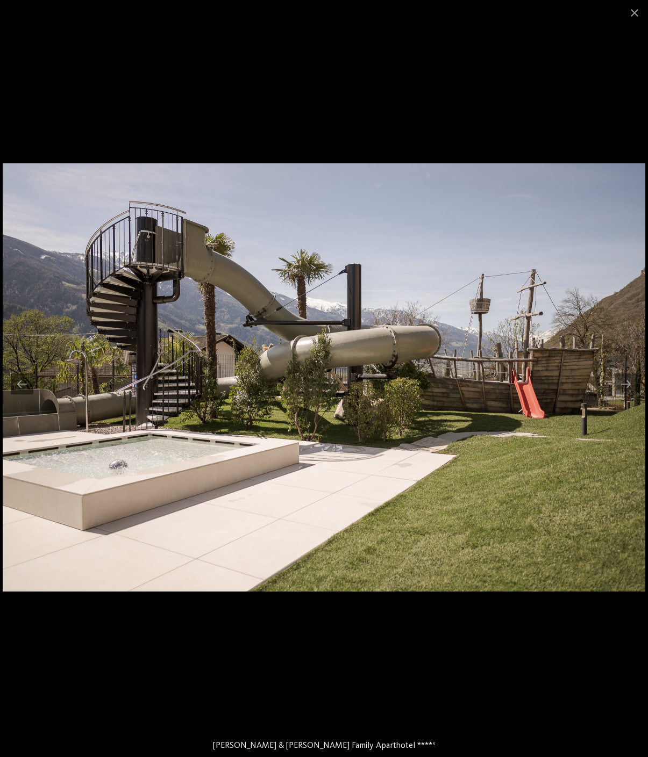
click at [628, 379] on div at bounding box center [625, 383] width 23 height 21
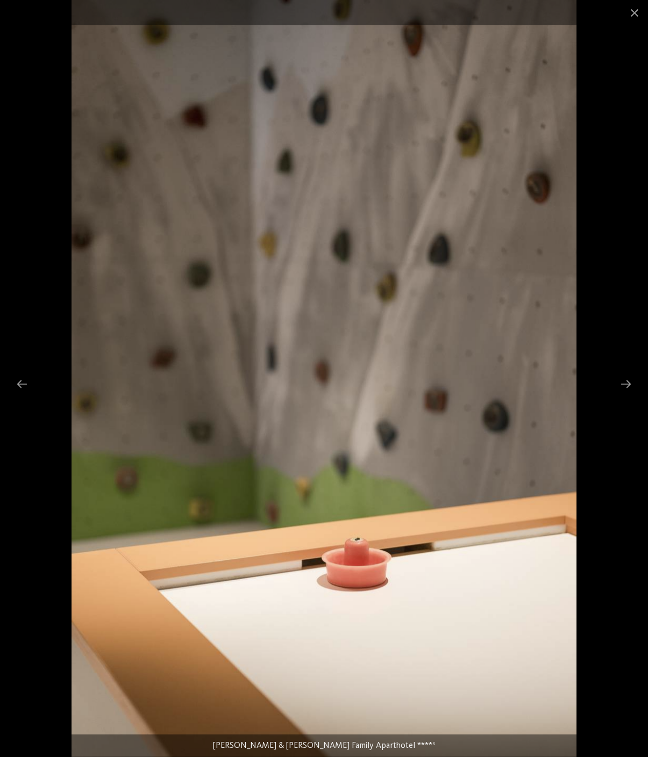
click at [627, 380] on div at bounding box center [625, 383] width 23 height 21
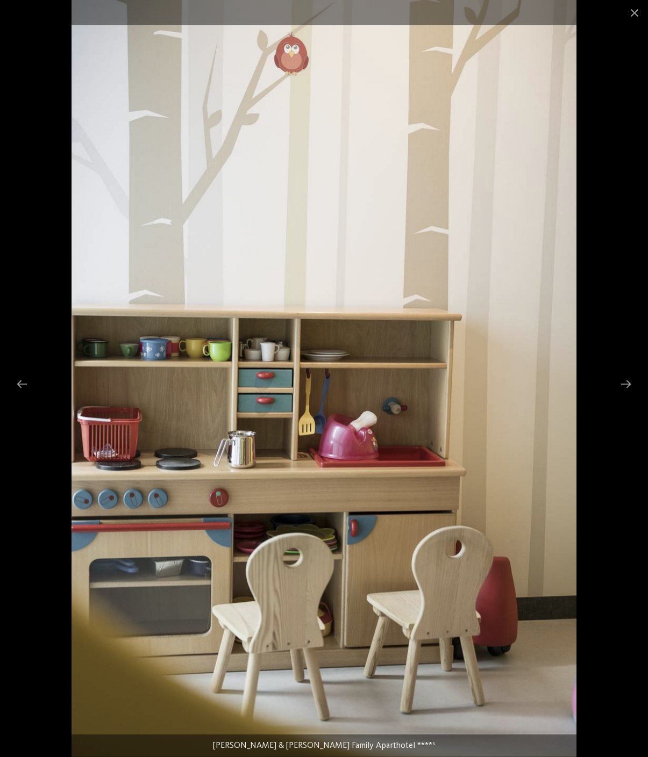
click at [620, 387] on div at bounding box center [625, 383] width 23 height 21
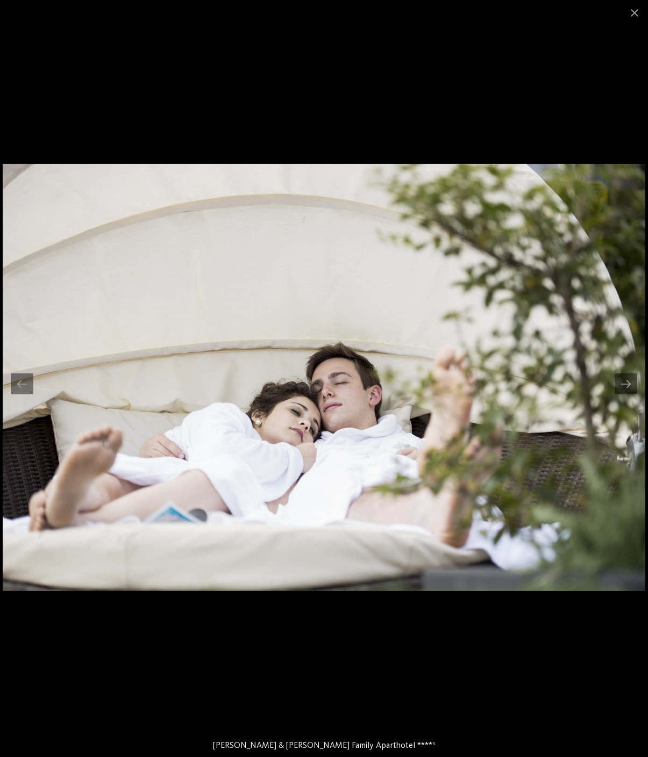
click at [629, 380] on div at bounding box center [625, 383] width 23 height 21
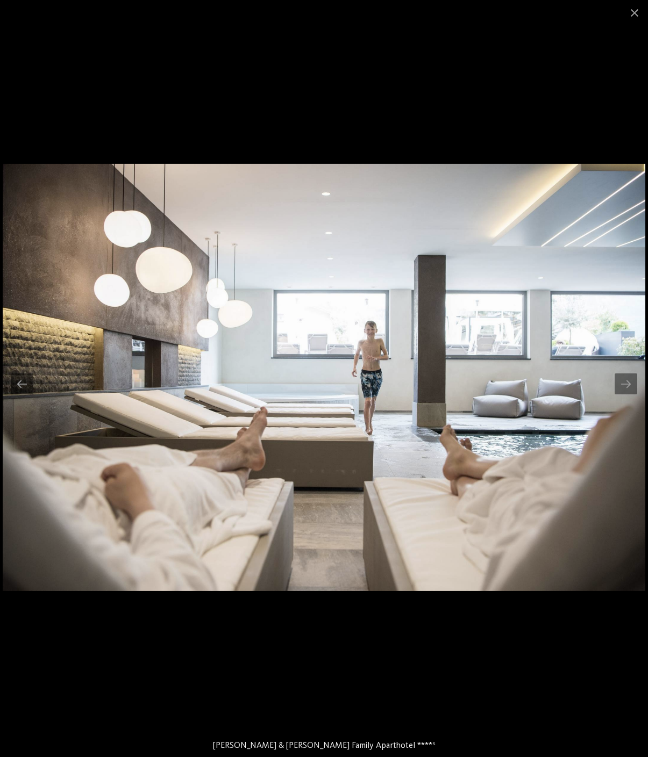
click at [624, 390] on div at bounding box center [625, 383] width 23 height 21
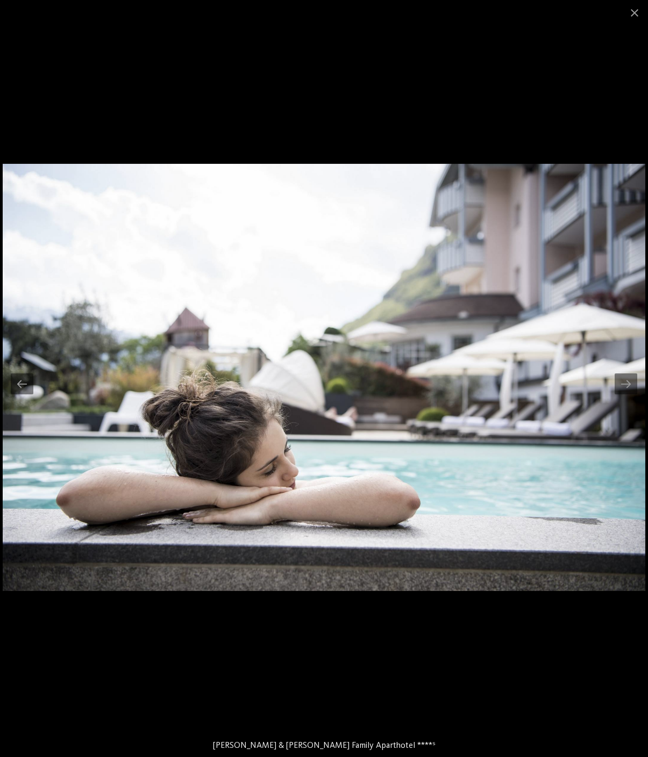
click at [628, 387] on div at bounding box center [625, 383] width 23 height 21
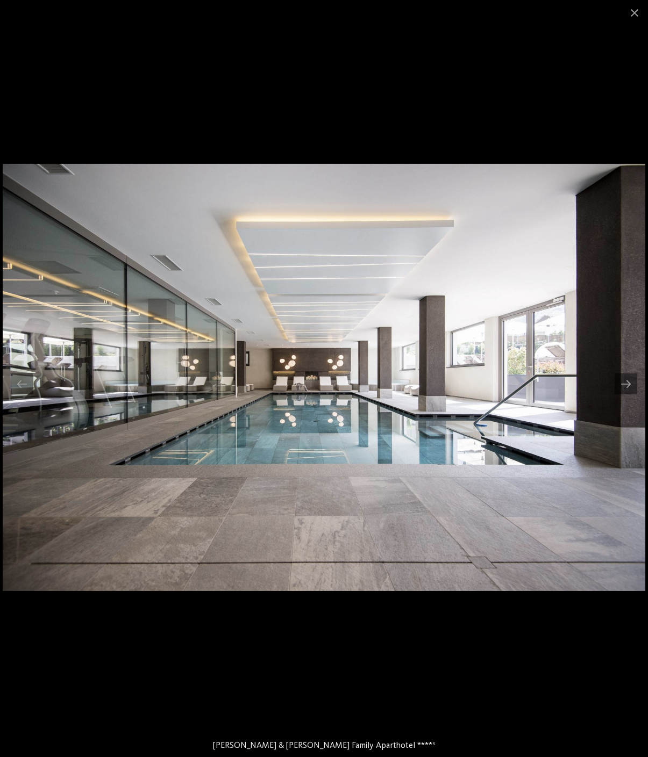
click at [630, 385] on div at bounding box center [625, 383] width 23 height 21
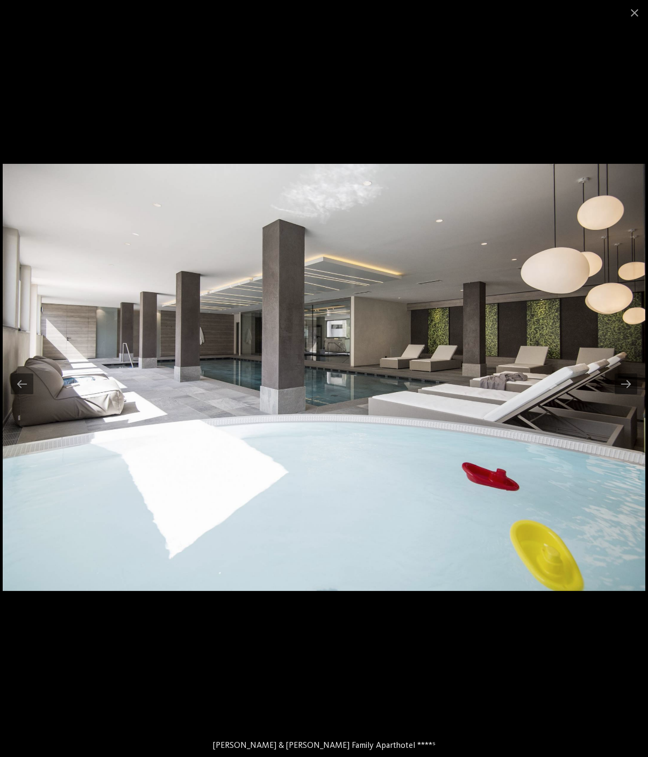
click at [631, 384] on div at bounding box center [625, 383] width 23 height 21
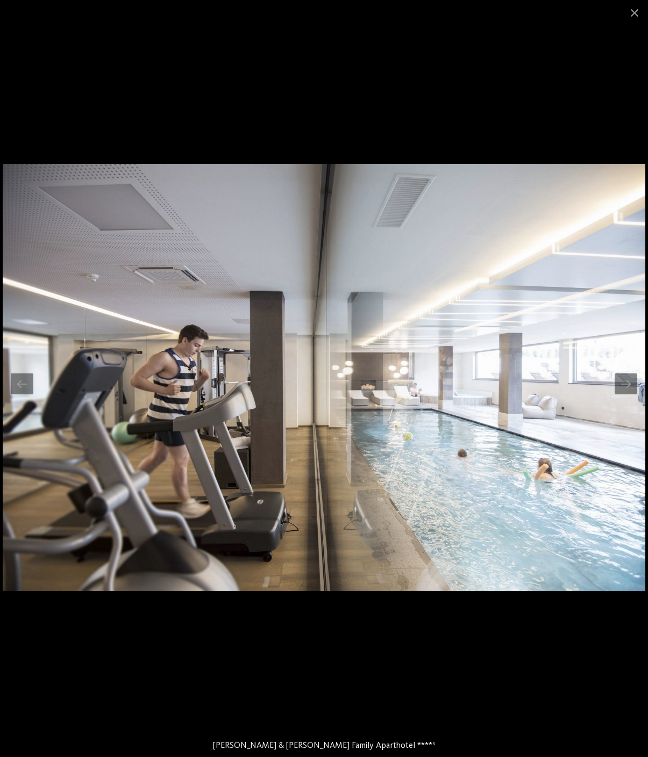
click at [625, 384] on div at bounding box center [625, 383] width 23 height 21
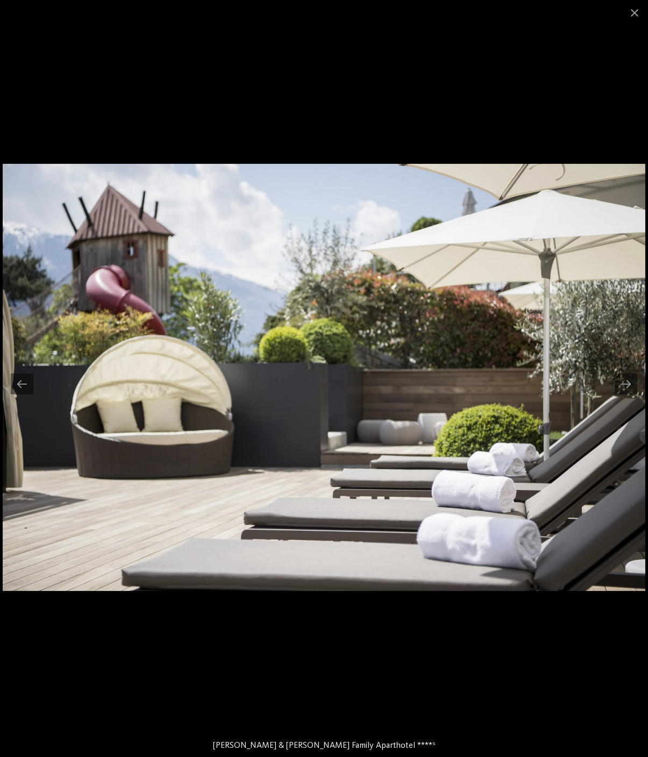
click at [631, 387] on div at bounding box center [625, 383] width 23 height 21
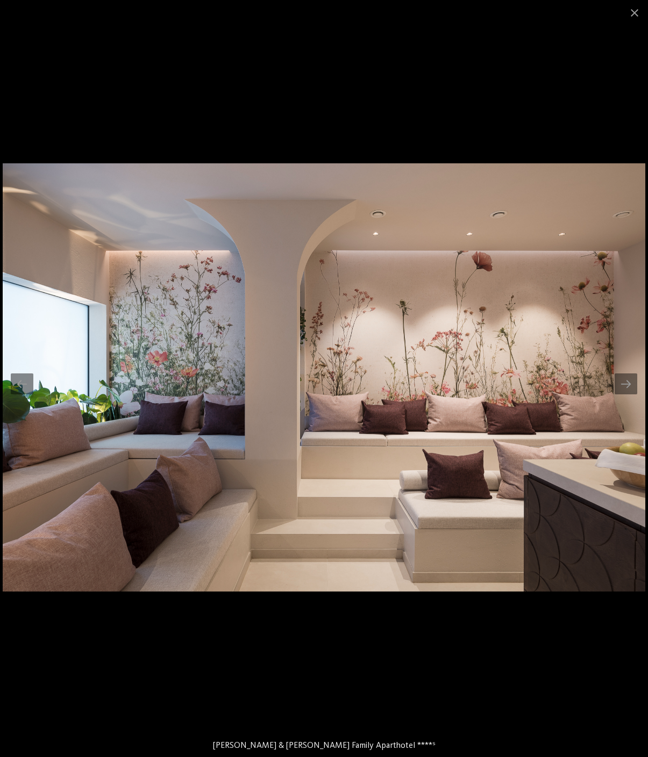
click at [627, 388] on div at bounding box center [625, 383] width 23 height 21
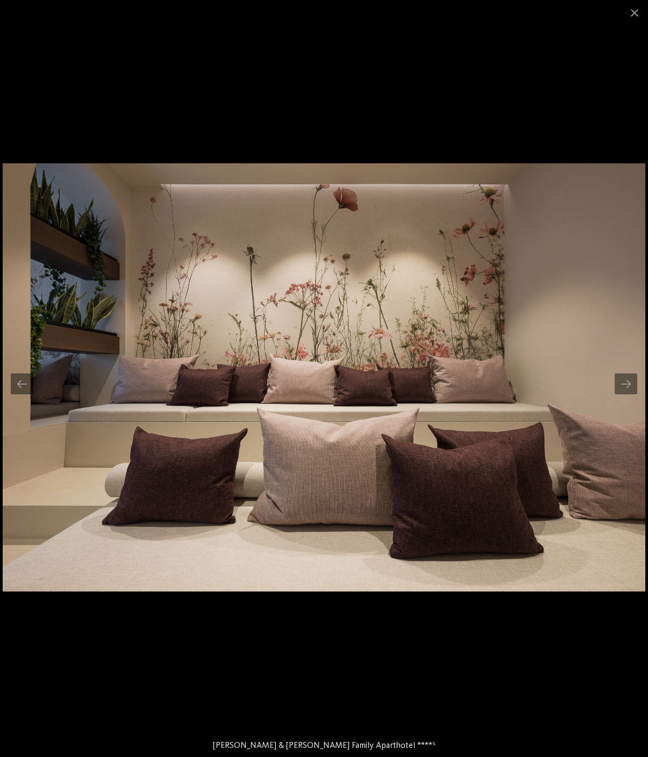
click at [631, 389] on div at bounding box center [625, 383] width 23 height 21
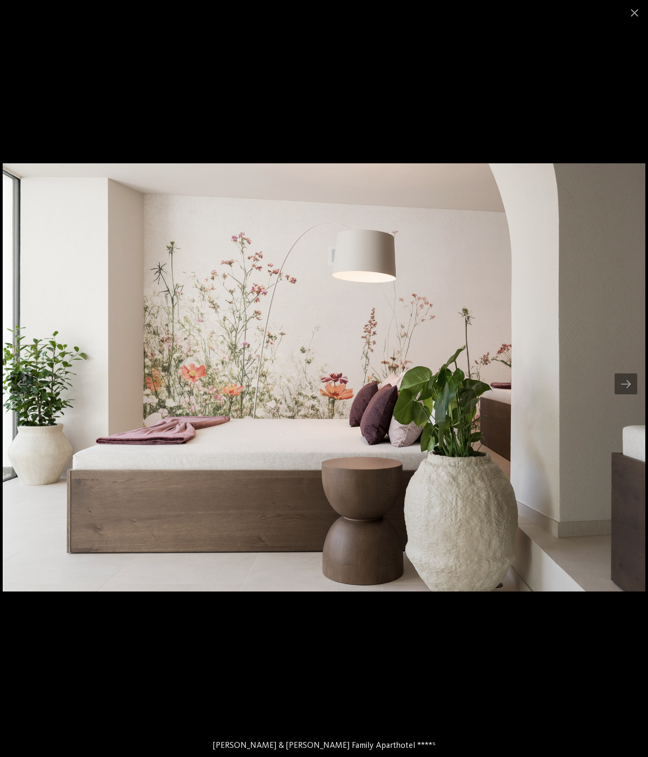
click at [628, 384] on div at bounding box center [625, 383] width 23 height 21
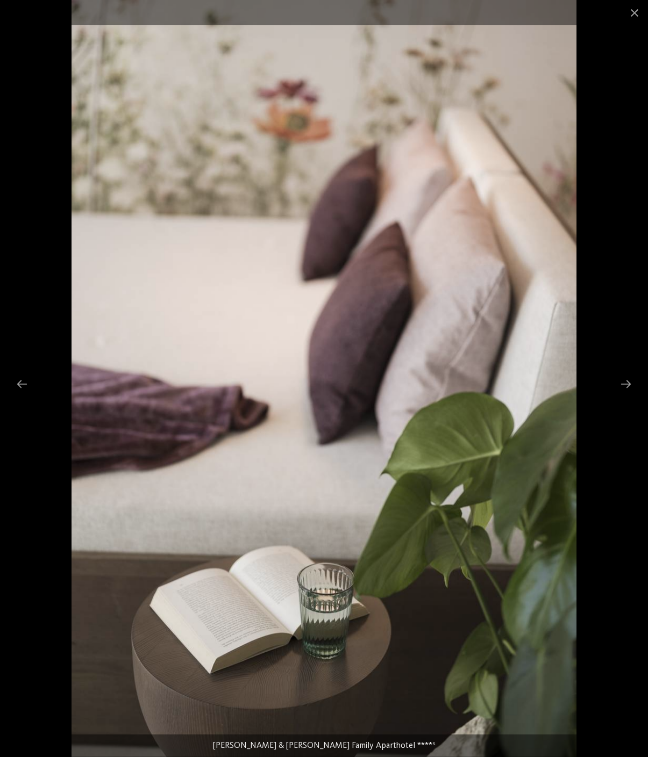
click at [628, 390] on div at bounding box center [625, 383] width 23 height 21
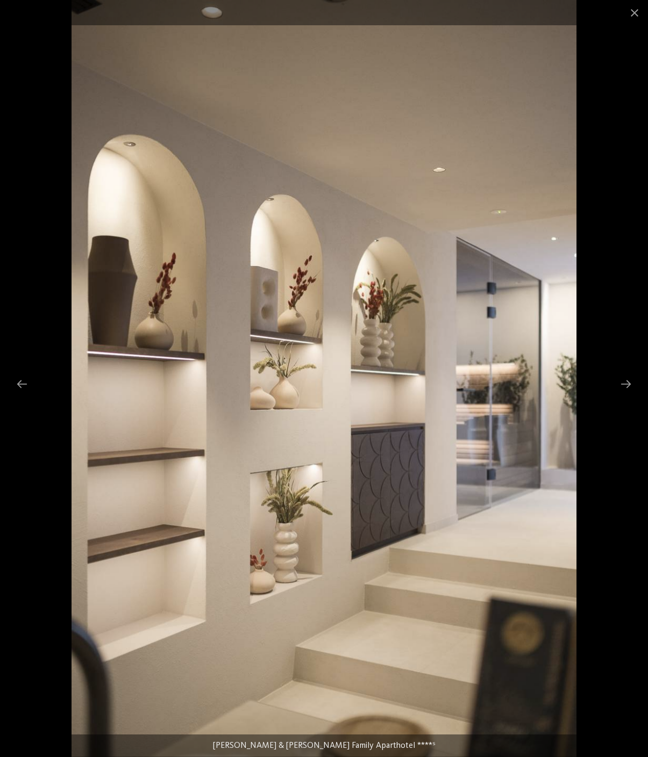
click at [621, 384] on div at bounding box center [625, 383] width 23 height 21
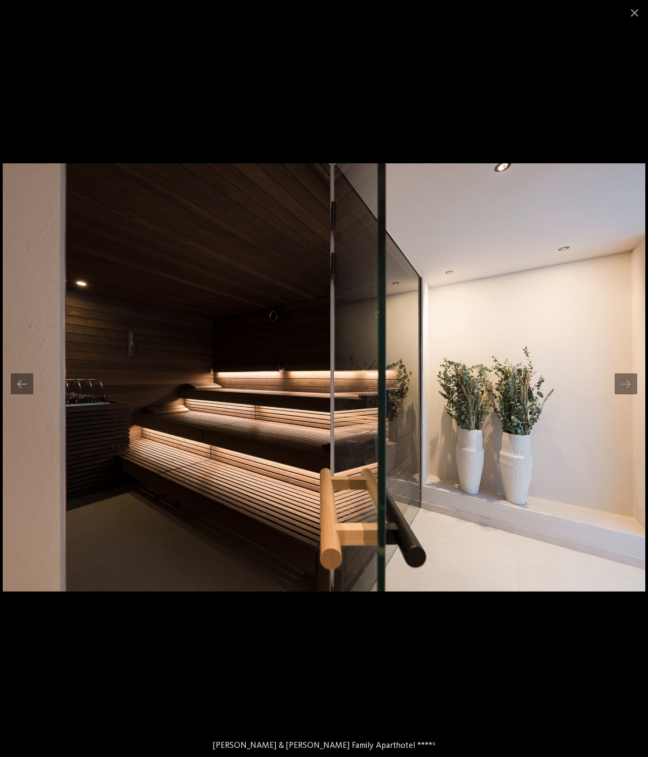
click at [628, 385] on div at bounding box center [625, 383] width 23 height 21
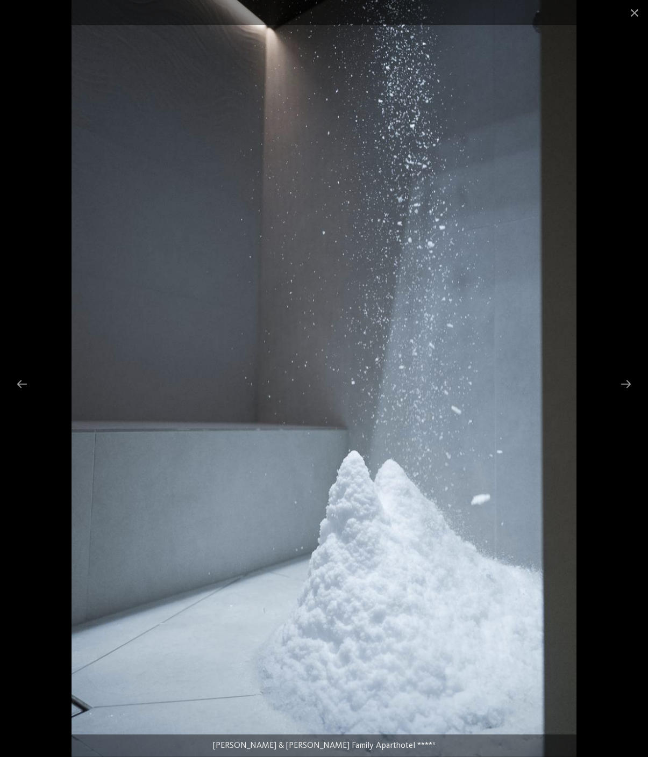
click at [626, 388] on div at bounding box center [625, 383] width 23 height 21
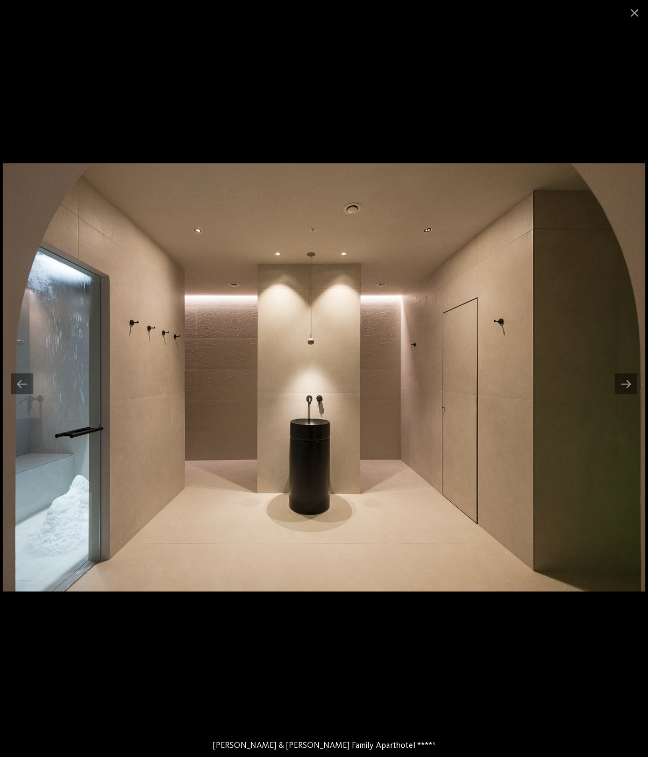
click at [617, 388] on div at bounding box center [625, 383] width 23 height 21
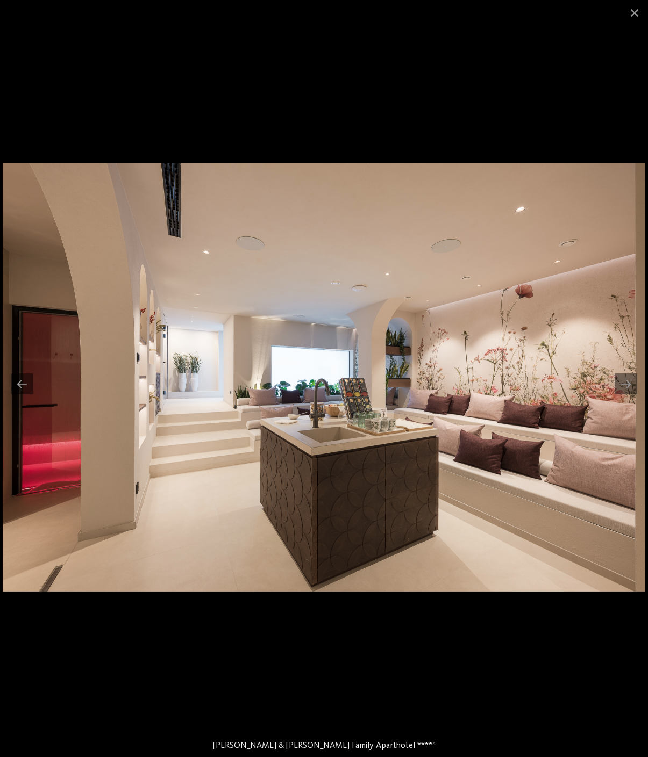
click at [624, 389] on div at bounding box center [625, 383] width 23 height 21
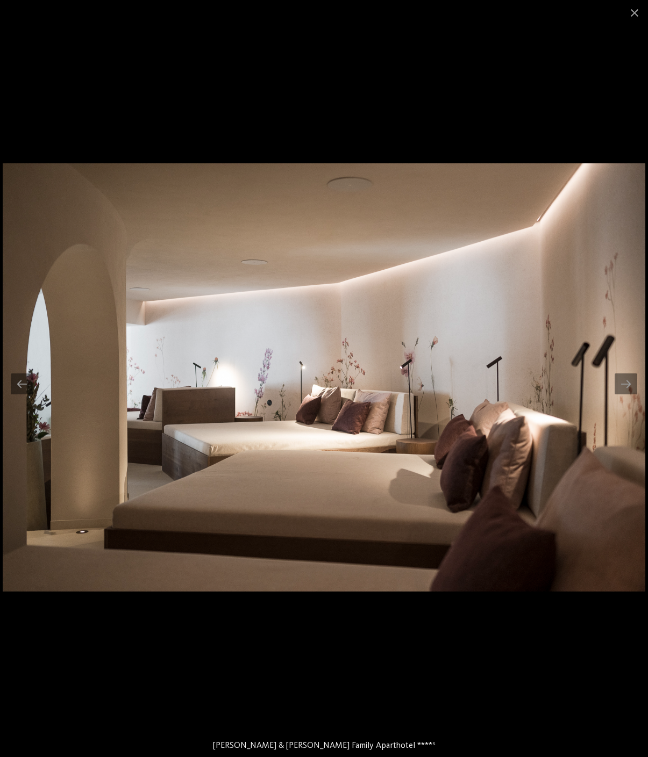
click at [623, 390] on div at bounding box center [625, 383] width 23 height 21
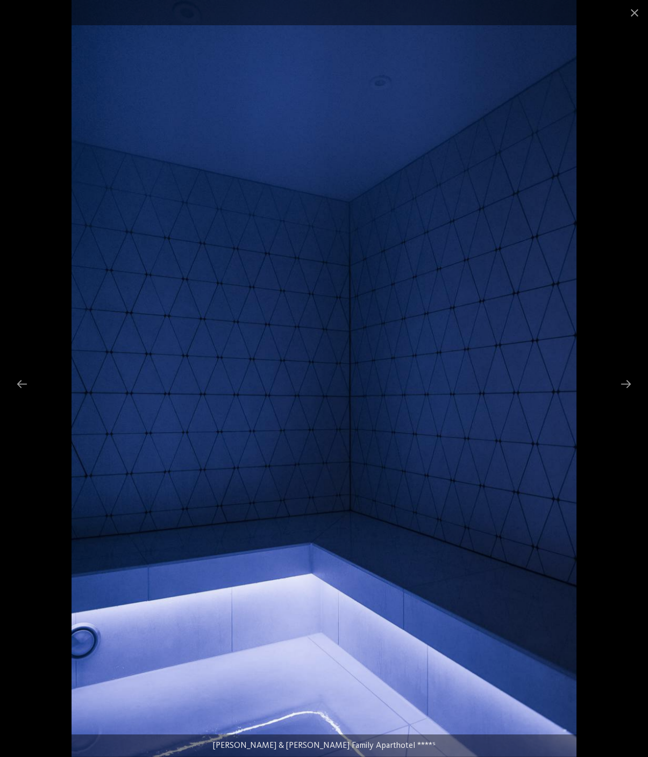
click at [620, 390] on div at bounding box center [625, 383] width 23 height 21
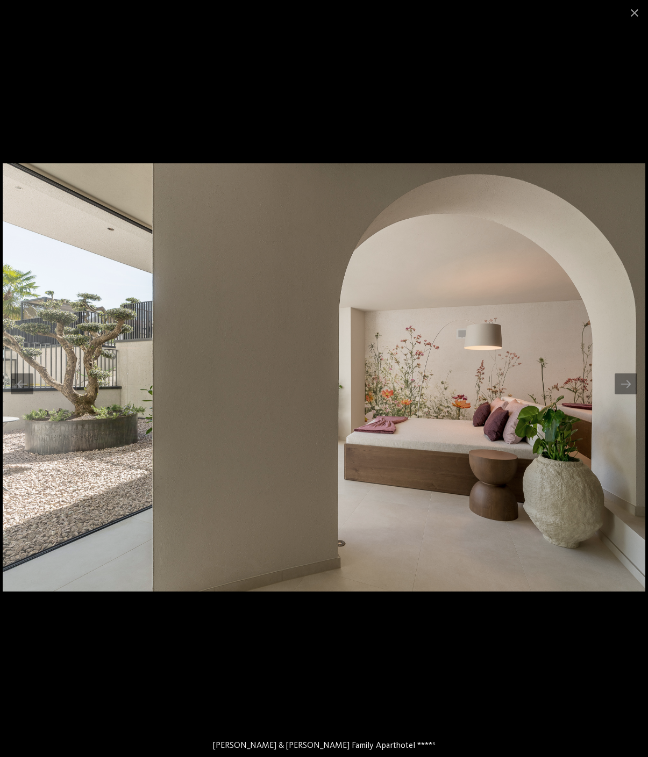
click at [621, 390] on div at bounding box center [625, 383] width 23 height 21
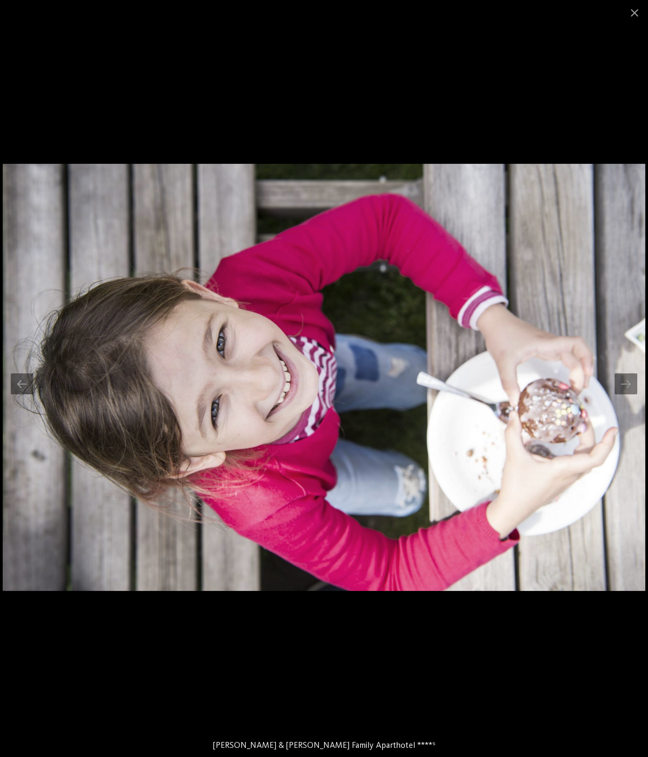
click at [623, 392] on div at bounding box center [625, 383] width 23 height 21
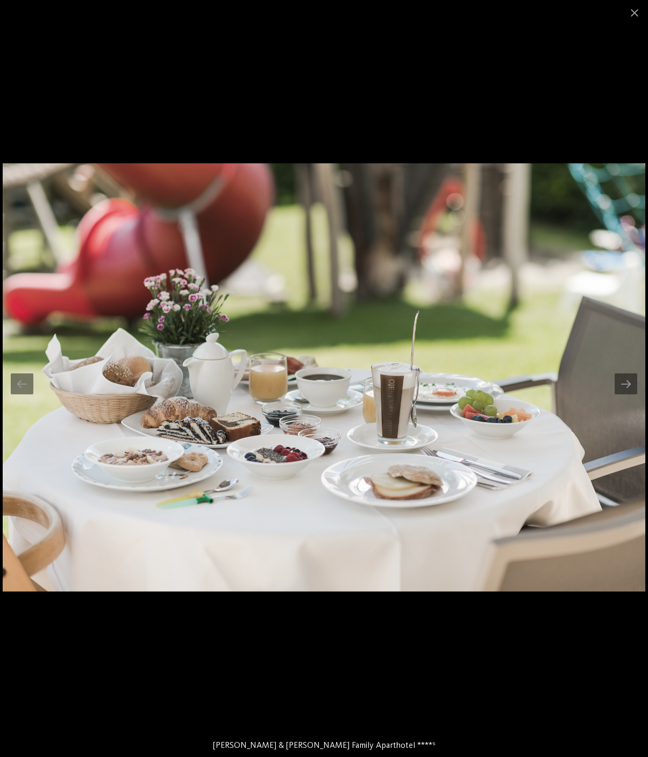
click at [622, 397] on img at bounding box center [324, 377] width 642 height 428
click at [631, 18] on span at bounding box center [634, 12] width 27 height 25
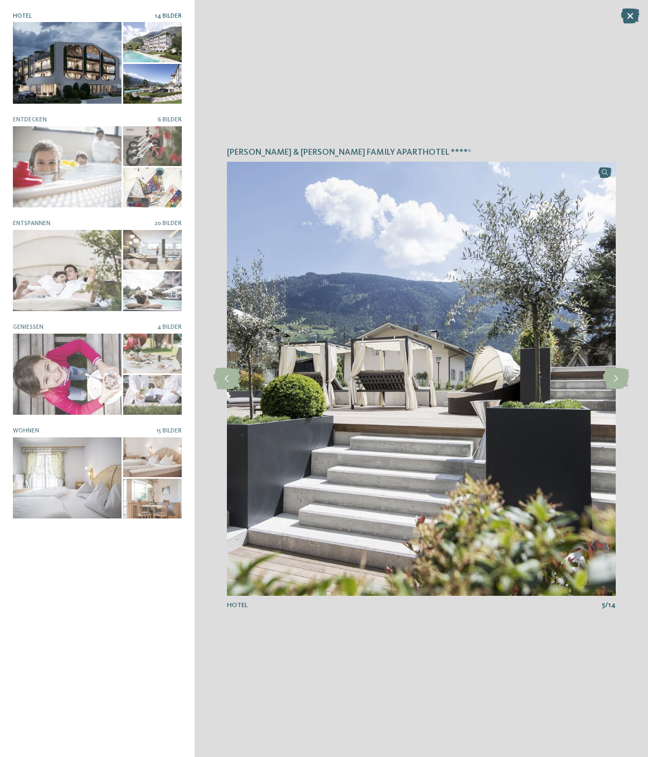
click at [626, 15] on icon at bounding box center [630, 16] width 18 height 15
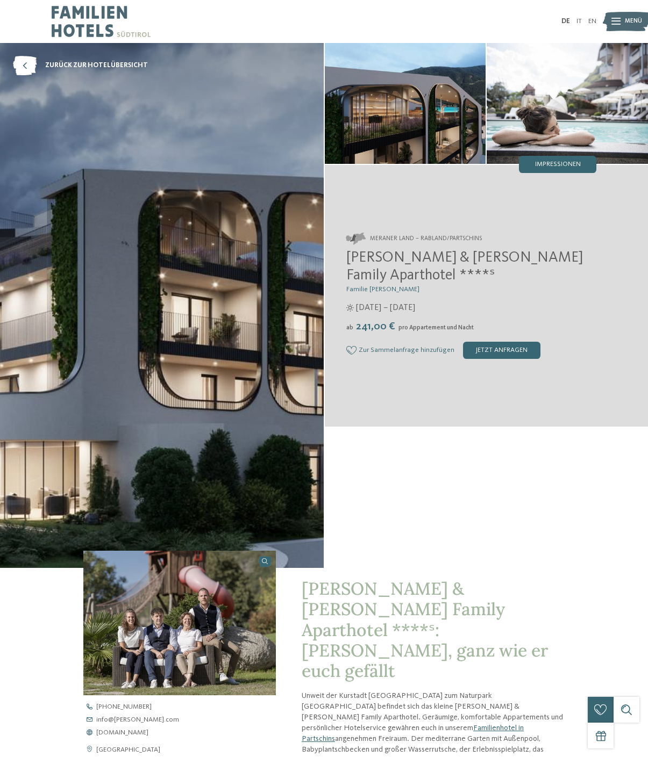
click at [499, 350] on div "jetzt anfragen" at bounding box center [501, 350] width 77 height 17
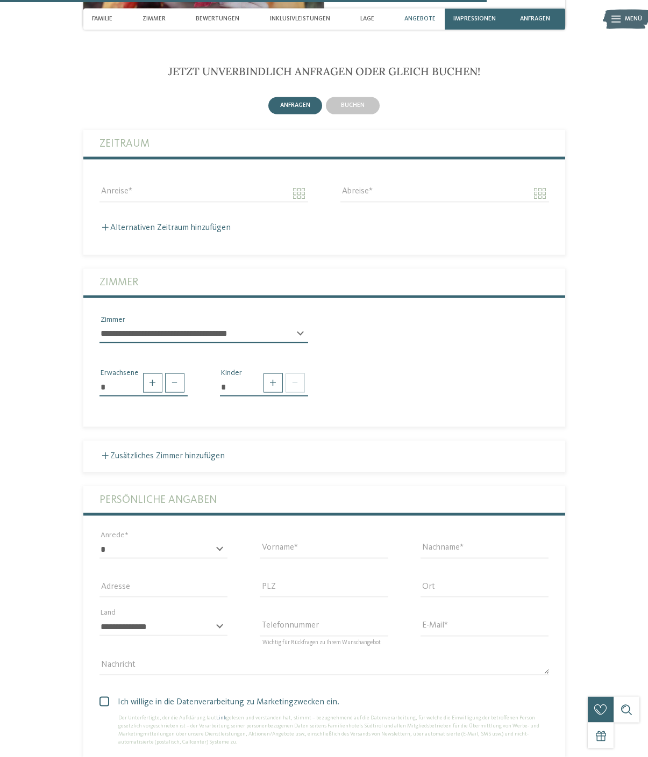
scroll to position [2355, 0]
click at [349, 104] on span "buchen" at bounding box center [353, 105] width 24 height 6
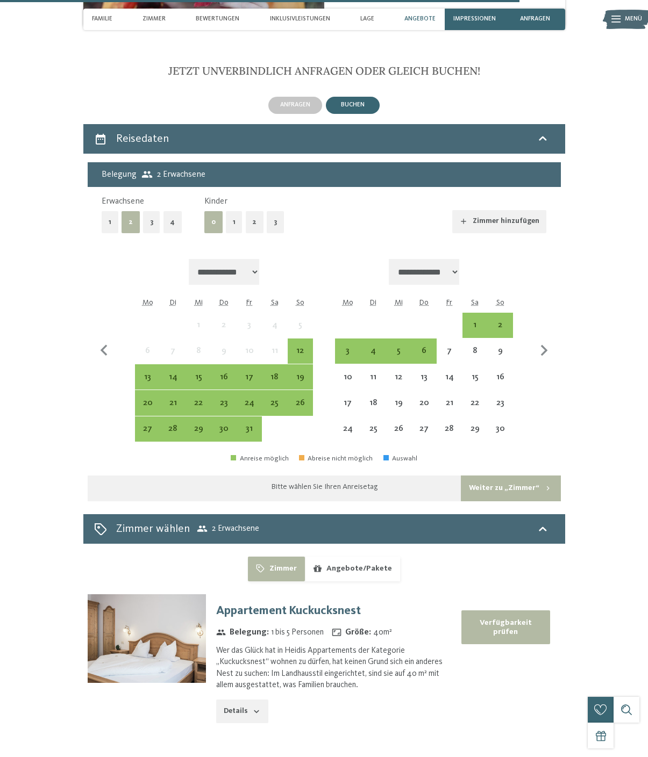
click at [233, 222] on button "1" at bounding box center [234, 222] width 17 height 22
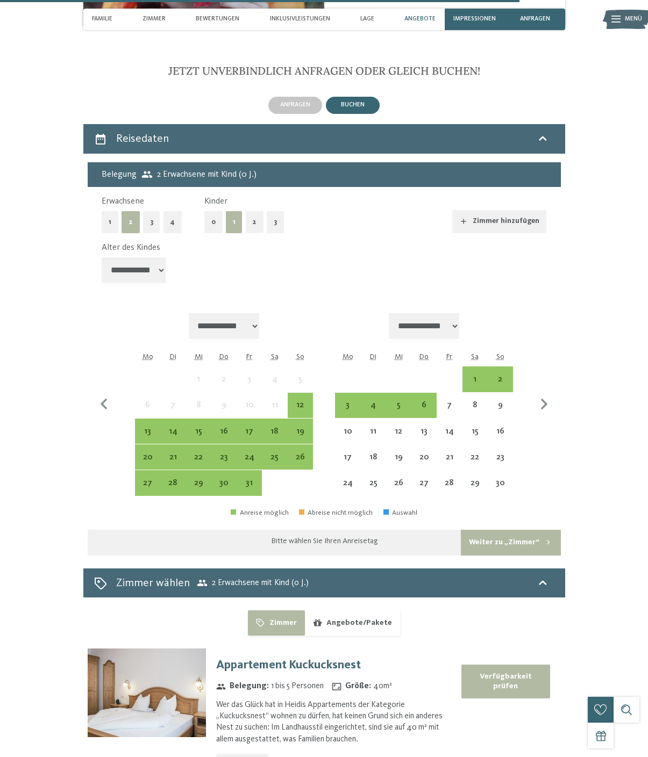
click at [147, 264] on select "**********" at bounding box center [134, 270] width 64 height 26
select select "*"
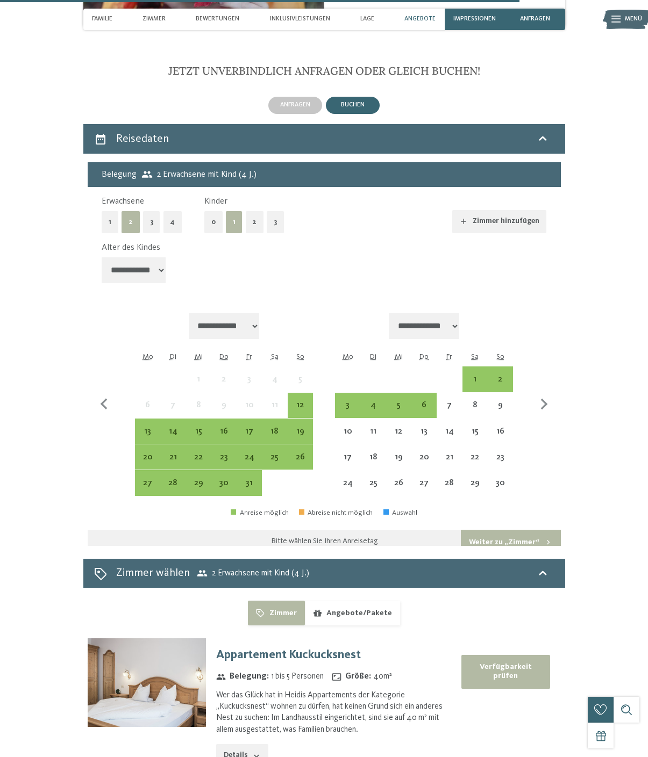
click at [299, 453] on div "26" at bounding box center [300, 464] width 23 height 23
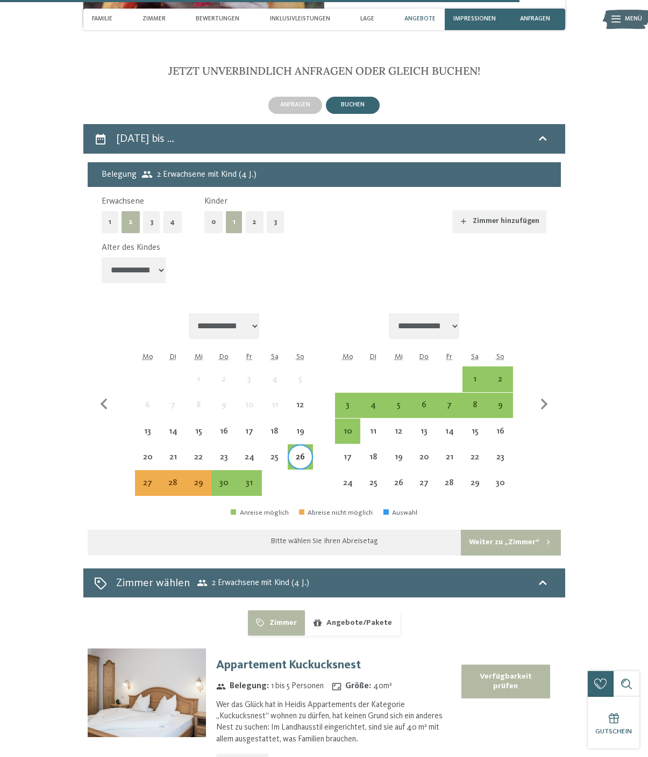
click at [248, 479] on div "31" at bounding box center [249, 490] width 23 height 23
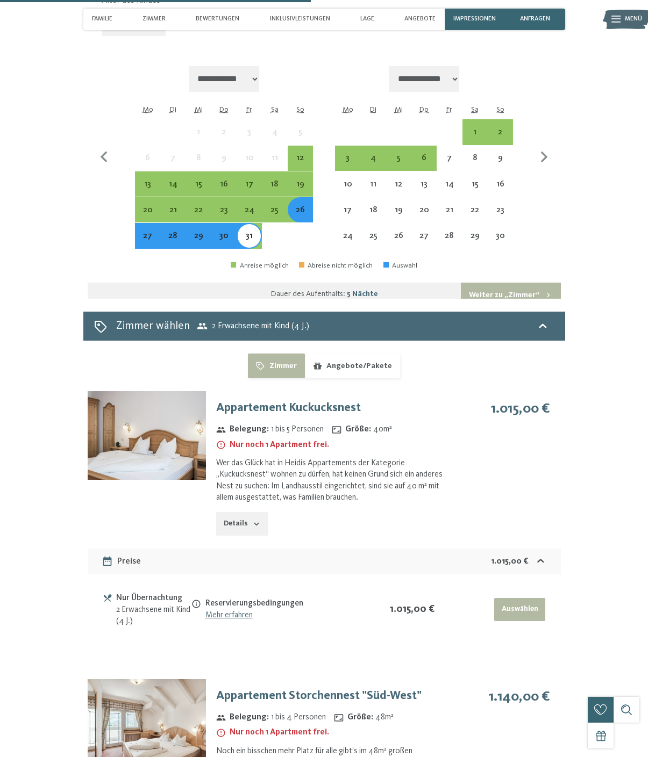
scroll to position [2602, 0]
click at [253, 512] on button "Details" at bounding box center [242, 524] width 52 height 24
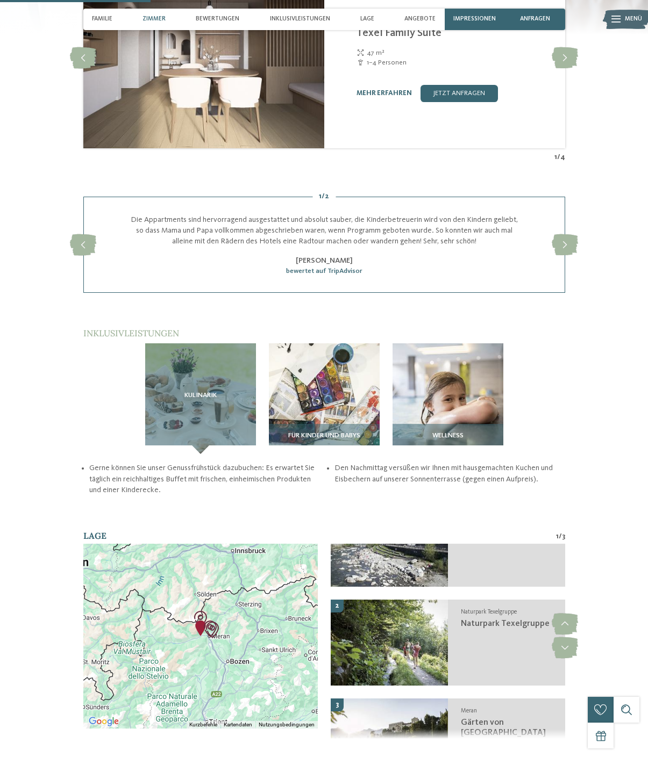
scroll to position [1315, 0]
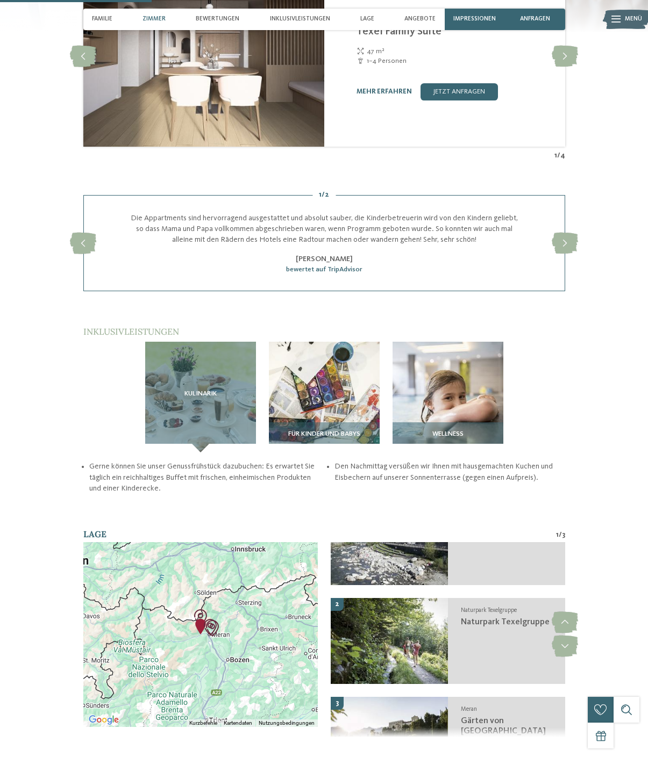
click at [240, 625] on div at bounding box center [200, 634] width 234 height 185
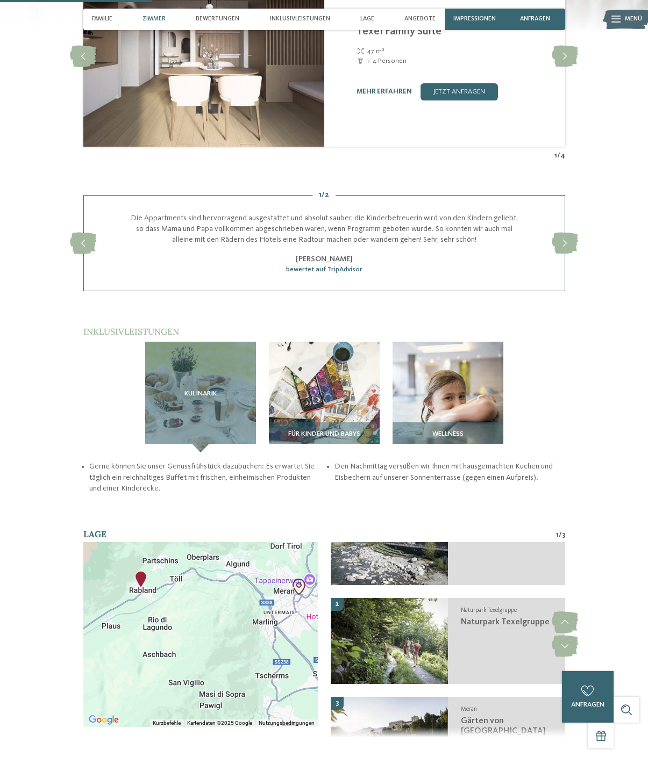
click at [188, 398] on div "Kulinarik" at bounding box center [200, 397] width 111 height 111
click at [196, 434] on div "Kulinarik" at bounding box center [200, 397] width 111 height 111
click at [198, 390] on span "Kulinarik" at bounding box center [200, 394] width 32 height 8
click at [187, 405] on div "Kulinarik" at bounding box center [200, 397] width 111 height 111
click at [182, 411] on div "Kulinarik" at bounding box center [200, 397] width 111 height 111
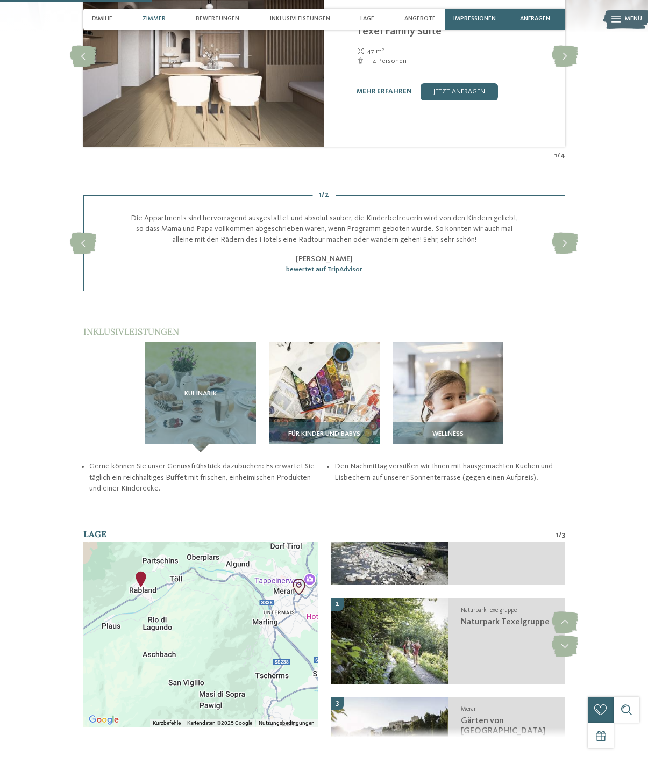
click at [175, 408] on div "Kulinarik" at bounding box center [200, 397] width 111 height 111
click at [177, 393] on h3 "Kulinarik" at bounding box center [200, 394] width 76 height 8
click at [178, 375] on div "Kulinarik" at bounding box center [200, 397] width 111 height 111
click at [173, 390] on h3 "Kulinarik" at bounding box center [200, 394] width 76 height 8
click at [166, 403] on div "Kulinarik" at bounding box center [200, 397] width 111 height 111
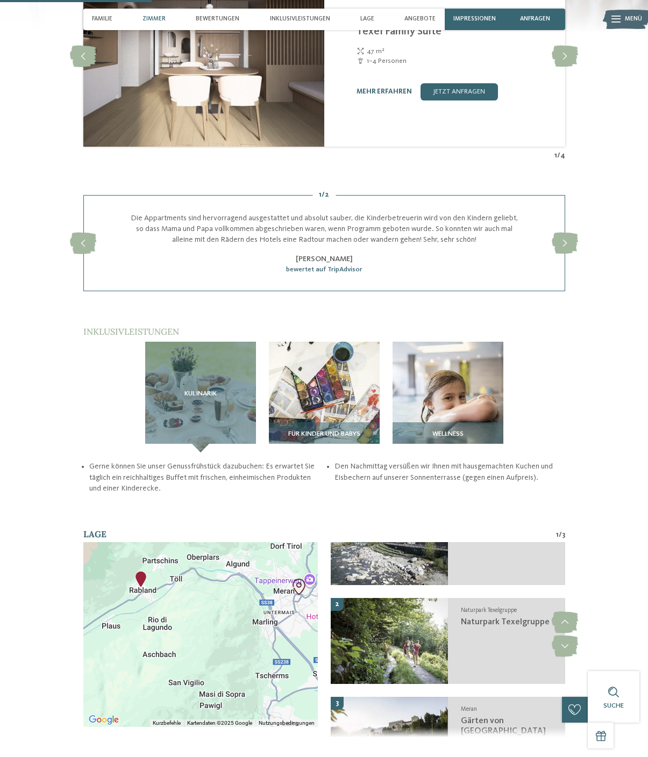
click at [198, 432] on div "Kulinarik" at bounding box center [200, 397] width 111 height 111
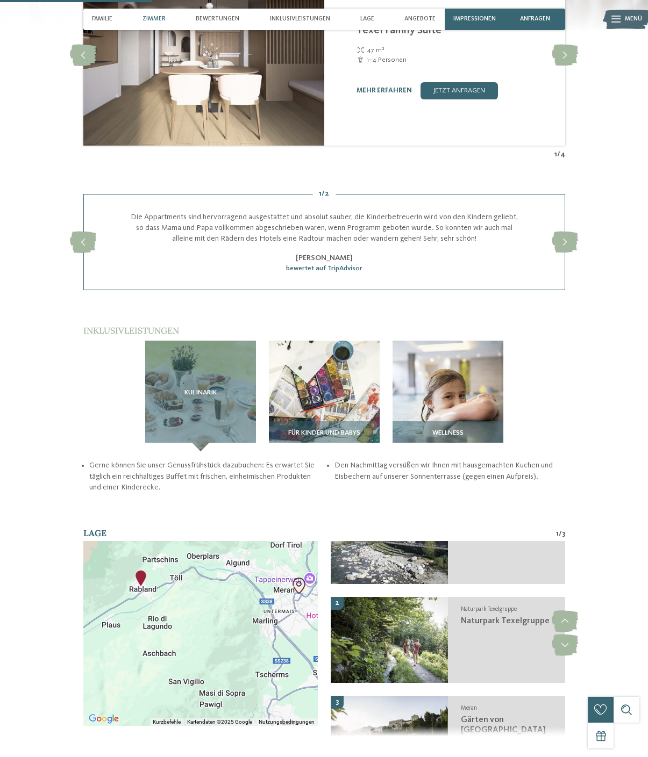
click at [205, 389] on span "Kulinarik" at bounding box center [200, 393] width 32 height 8
click at [183, 429] on div "Kulinarik" at bounding box center [200, 396] width 111 height 111
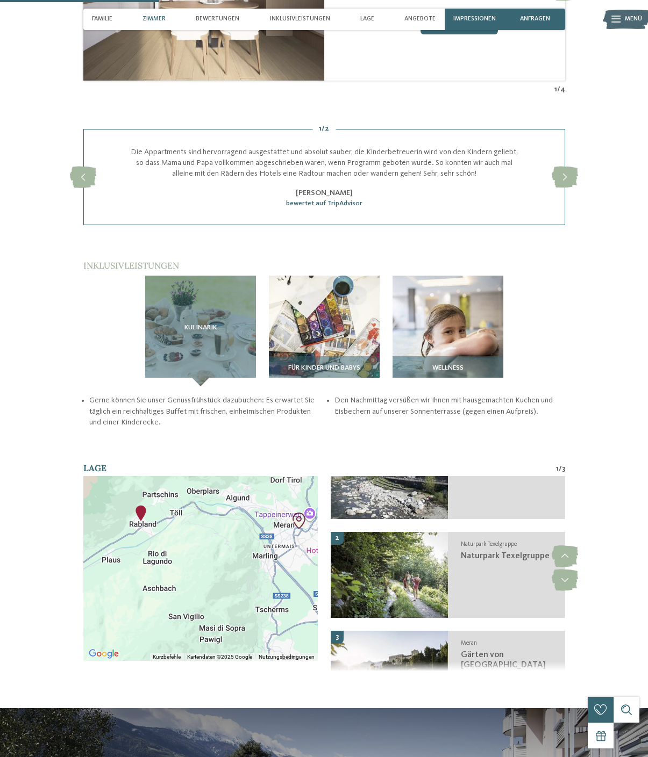
scroll to position [1380, 0]
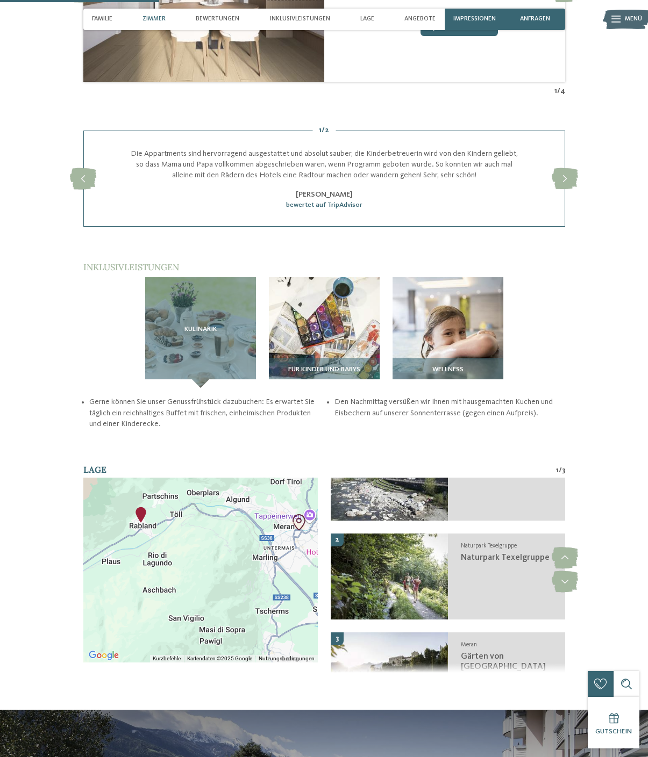
click at [185, 326] on span "Kulinarik" at bounding box center [200, 330] width 32 height 8
click at [189, 327] on span "Kulinarik" at bounding box center [200, 330] width 32 height 8
click at [460, 366] on span "Wellness" at bounding box center [447, 370] width 31 height 8
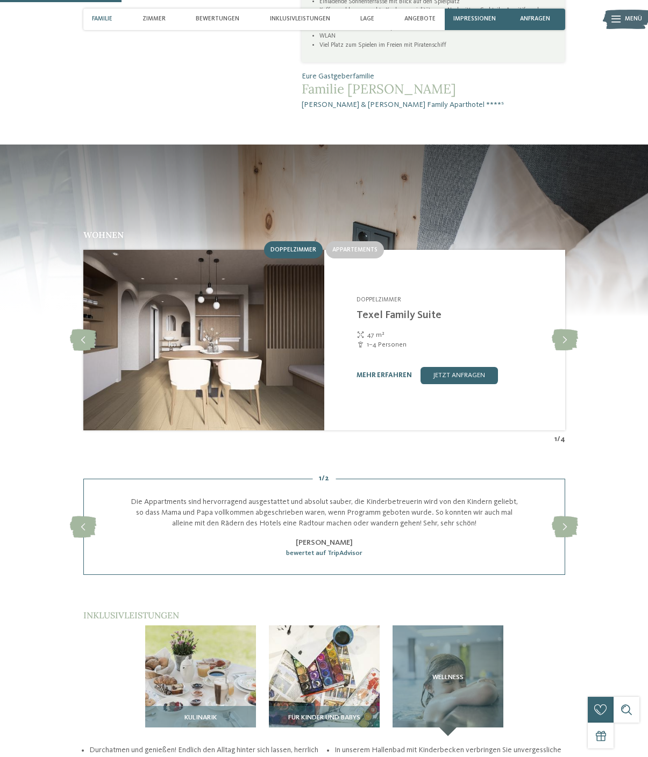
scroll to position [1030, 0]
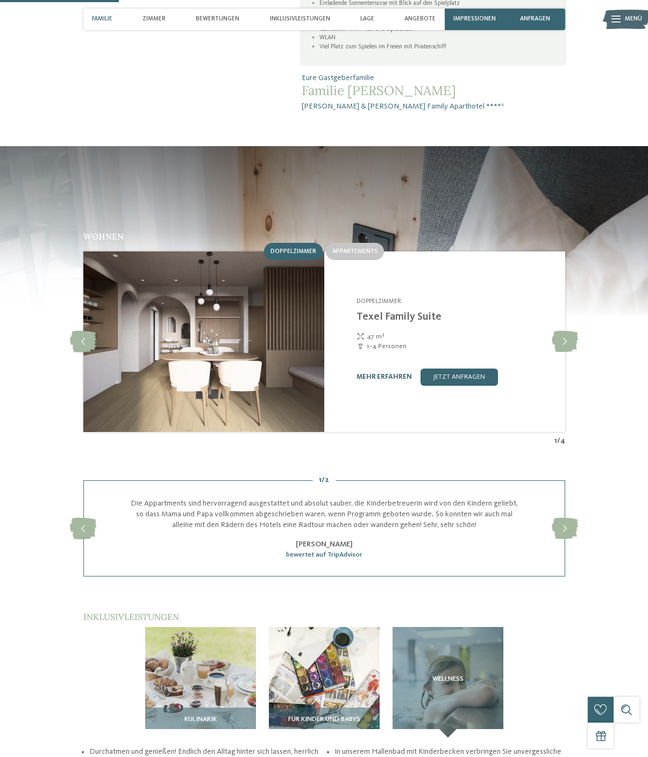
click at [282, 255] on div "Doppelzimmer" at bounding box center [293, 251] width 59 height 17
click at [279, 243] on div "Doppelzimmer" at bounding box center [293, 251] width 59 height 17
click at [356, 263] on div "Familienapparthotel [PERSON_NAME] **** Rabland/Partschins - Meraner Land Doppel…" at bounding box center [443, 341] width 241 height 181
click at [355, 243] on div "Appartements" at bounding box center [355, 251] width 58 height 17
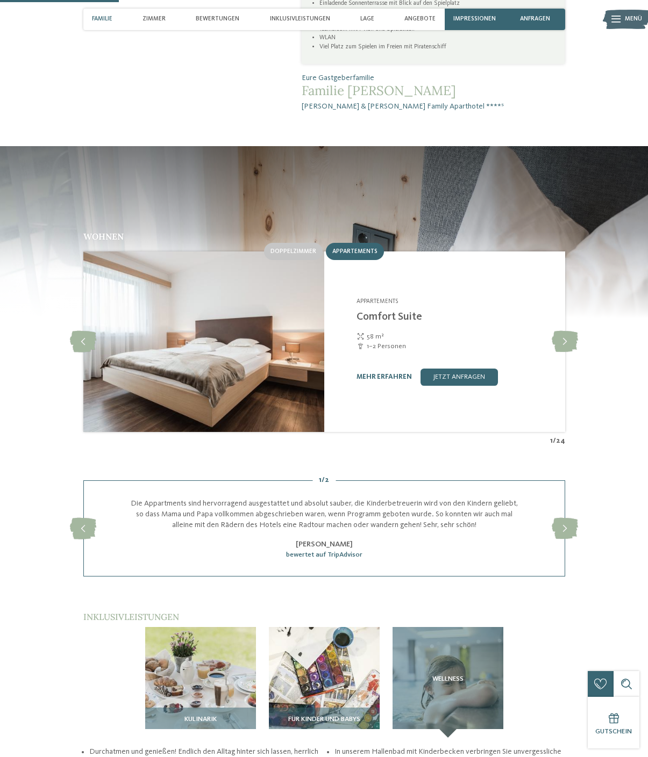
click at [277, 243] on div "Doppelzimmer" at bounding box center [293, 251] width 59 height 17
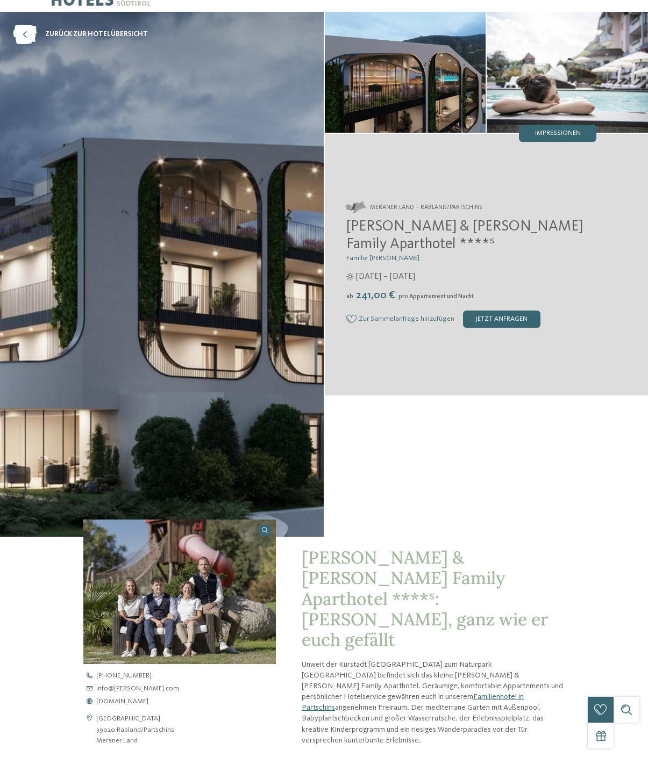
scroll to position [0, 0]
